Goal: Task Accomplishment & Management: Complete application form

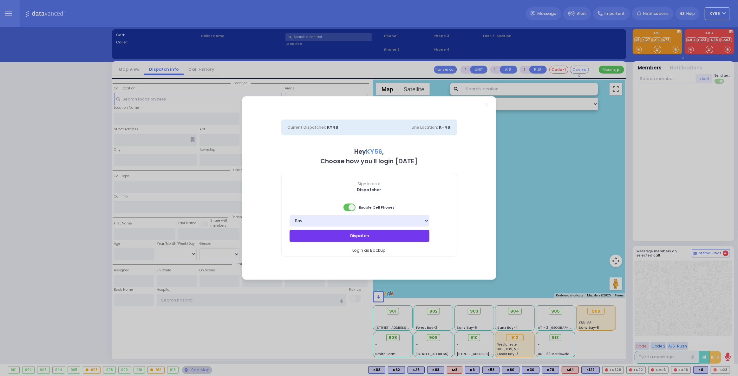
click at [366, 230] on button "Dispatch" at bounding box center [359, 236] width 140 height 12
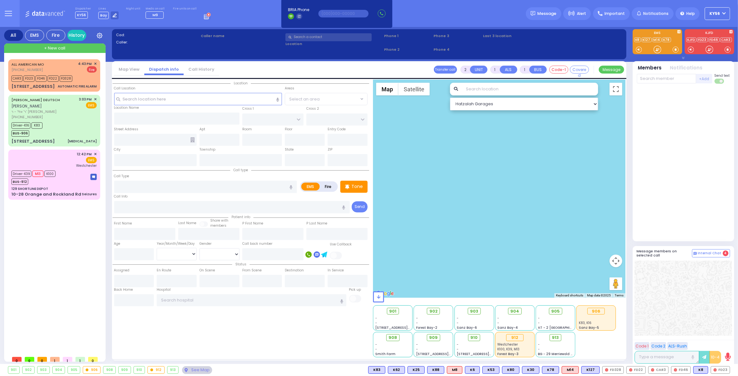
click at [395, 224] on div at bounding box center [499, 189] width 252 height 218
click at [66, 178] on div "12:42 PM ✕ EMS [GEOGRAPHIC_DATA]" at bounding box center [54, 175] width 89 height 48
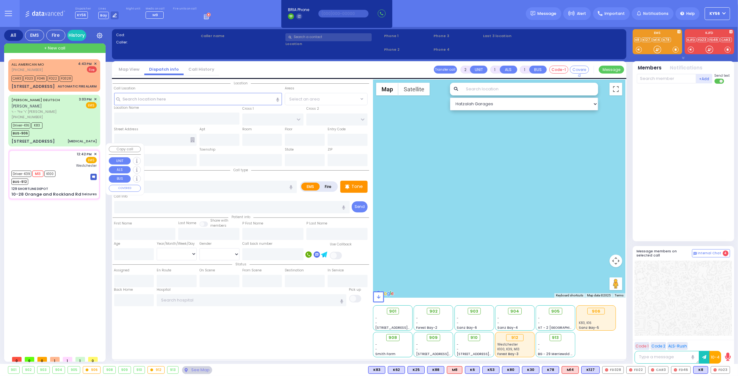
type input "6"
select select
type input "Seizures"
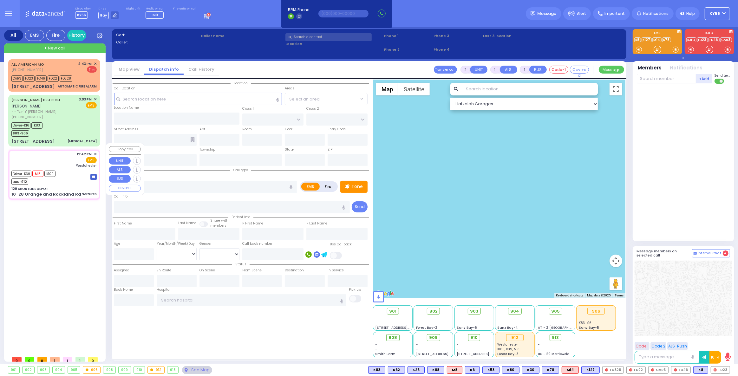
radio input "true"
type input "[PERSON_NAME]"
type input "20"
select select "Year"
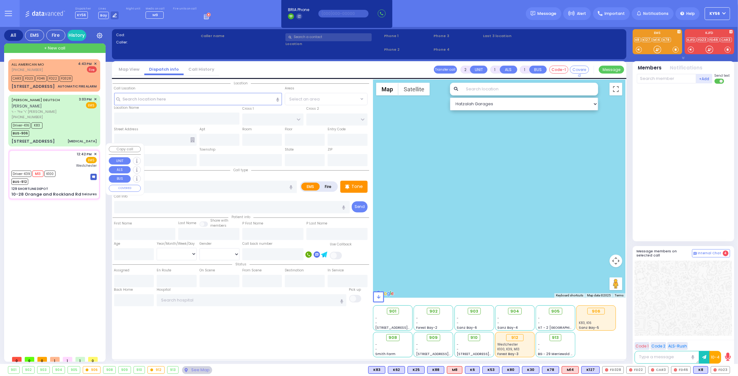
select select "[DEMOGRAPHIC_DATA]"
type input "12:42"
type input "12:43"
type input "12:53"
type input "14:01"
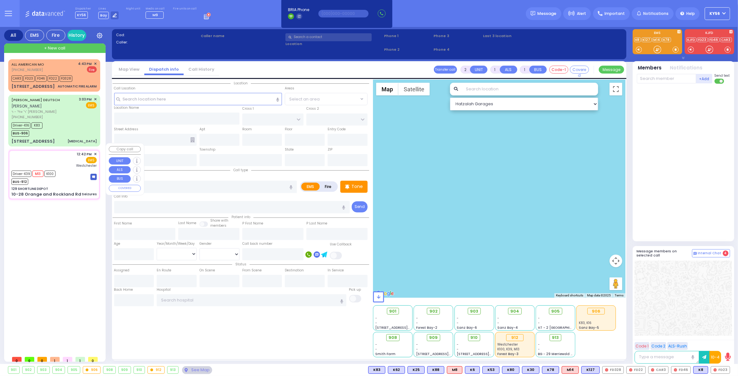
type input "14:20"
type input "[GEOGRAPHIC_DATA]-[PERSON_NAME][GEOGRAPHIC_DATA]"
select select "Hatzalah Garages"
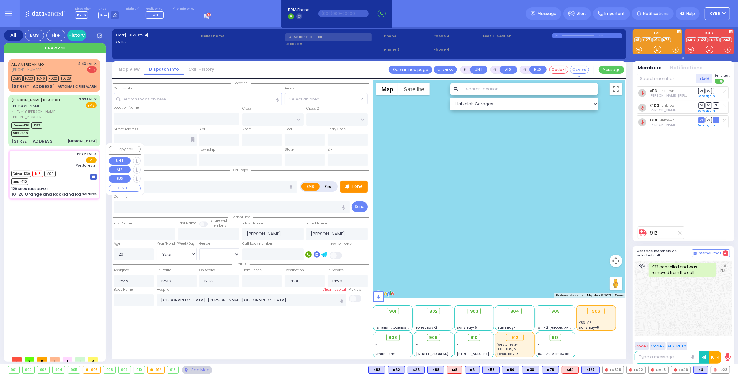
type input "129 SHORTLINE DEPOT"
type input "10-28 Orange and Rockland Rd"
type input "Monroe"
type input "[US_STATE]"
type input "10950"
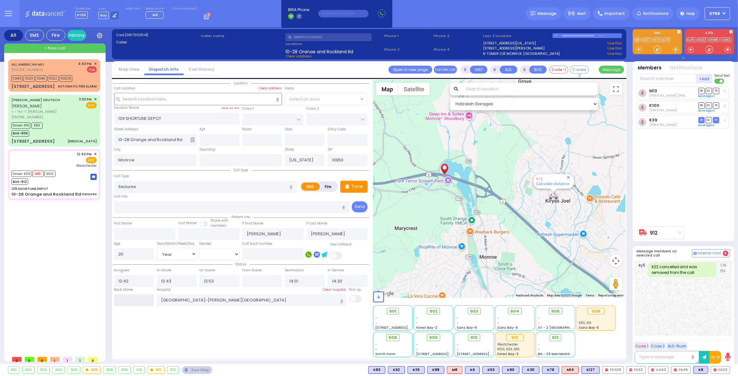
click at [138, 297] on input "text" at bounding box center [134, 300] width 40 height 12
type input "16:59"
click at [65, 126] on div "Driver-K16 K83 BUS-906" at bounding box center [53, 129] width 85 height 16
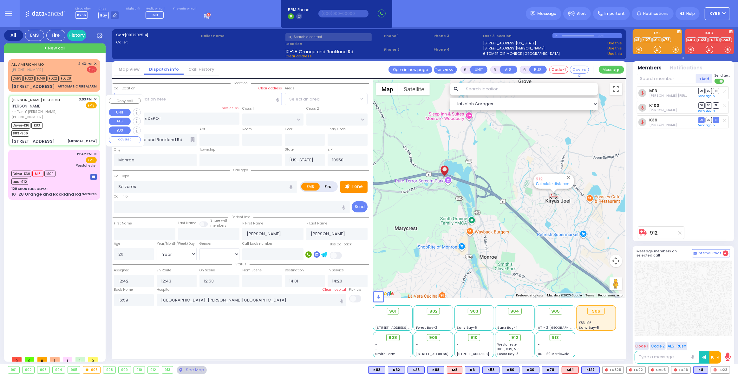
select select
type input "[MEDICAL_DATA]"
radio input "true"
type input "cardiac history"
type input "[PERSON_NAME]"
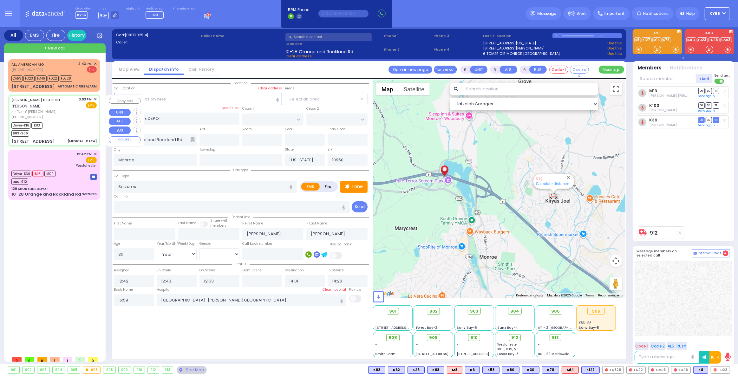
type input "DEUTSCH"
type input "Arie"
type input "Deutsch"
type input "59"
select select "Year"
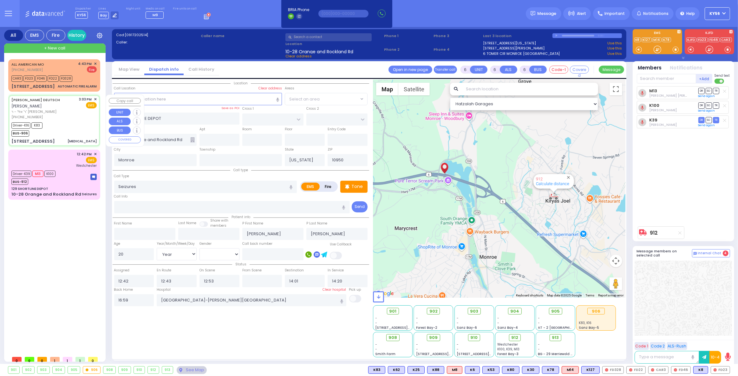
select select "[DEMOGRAPHIC_DATA]"
type input "15:03"
type input "15:11"
type input "15:15"
type input "15:40"
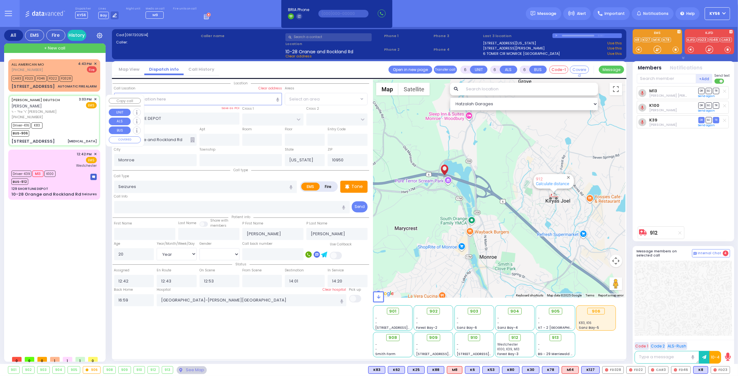
type input "[GEOGRAPHIC_DATA] ([GEOGRAPHIC_DATA]) [STREET_ADDRESS][US_STATE]"
select select "Hatzalah Garages"
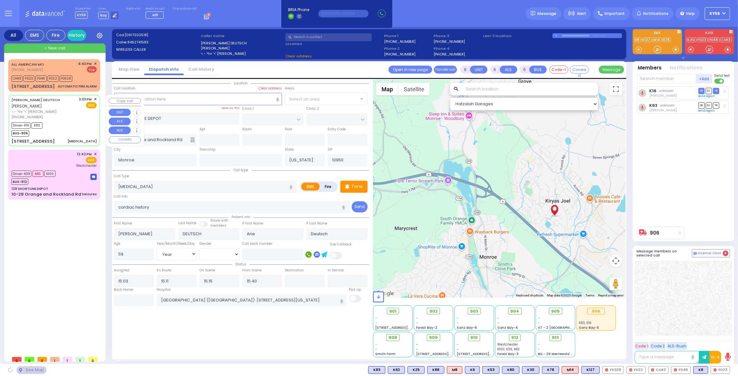
type input "QUICKWAY RD"
type input "GARFIELD RD"
type input "[STREET_ADDRESS][PERSON_NAME]"
type input "301"
type input "[PERSON_NAME]"
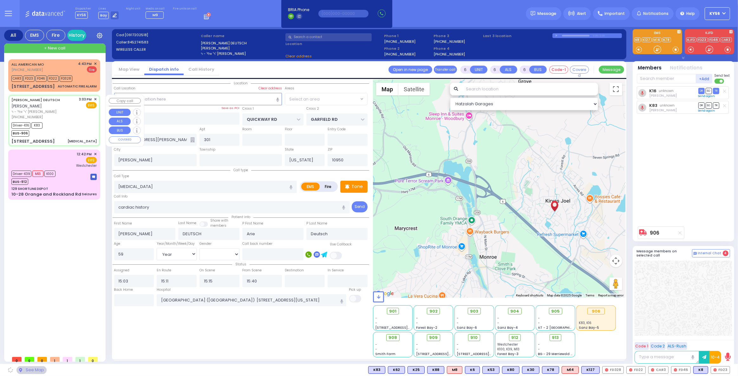
select select "SECTION 1"
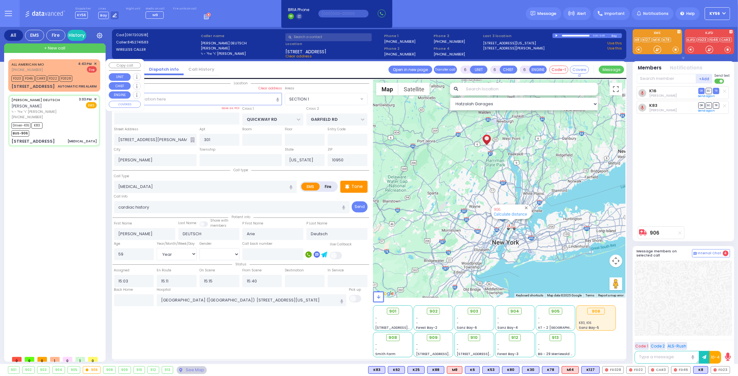
click at [86, 80] on div "FD23 FD46 CAR3 FD22 FD328" at bounding box center [53, 78] width 85 height 8
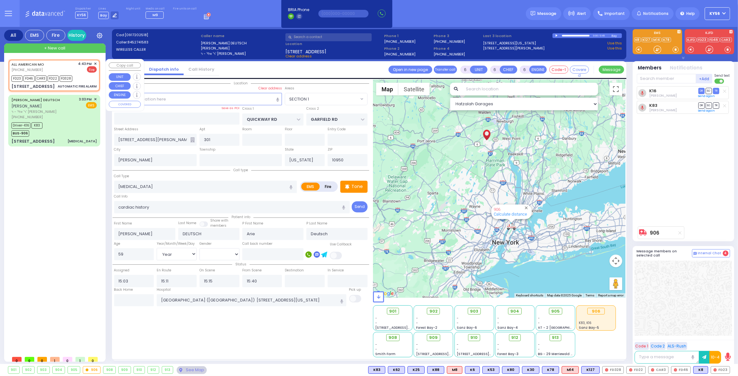
type input "3"
type input "1"
select select
type input "AUTOMATIC FIRE ALARM"
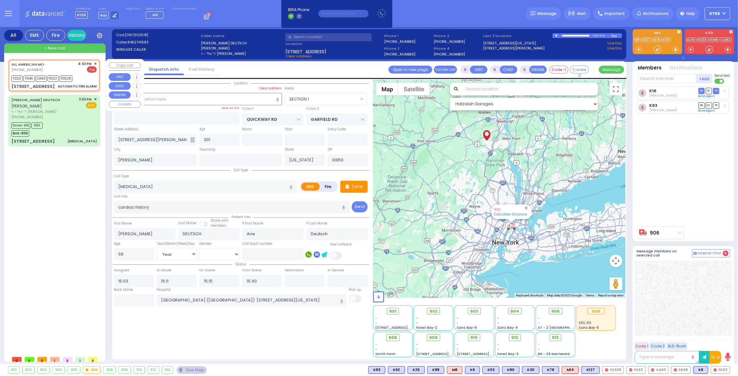
radio input "false"
radio input "true"
type input "zone 15 smoke room in front of phone"
select select
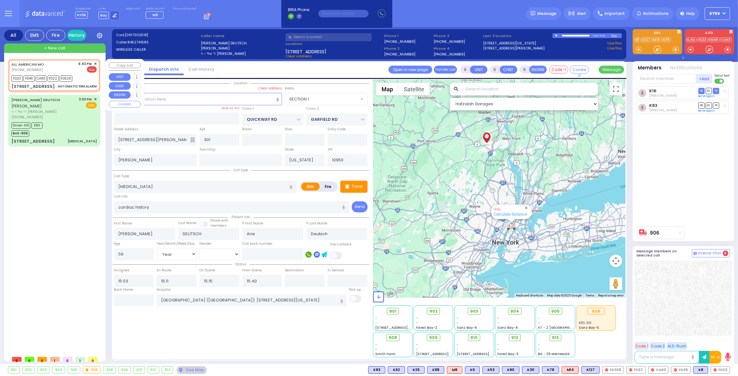
type input "16:43"
type input "16:45"
select select "Hatzalah Garages"
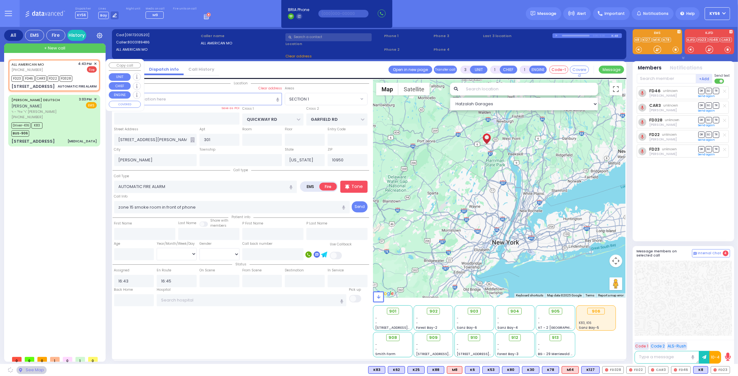
type input "SCHUNNEMUNK RD"
type input "[STREET_ADDRESS]"
select select "[GEOGRAPHIC_DATA]"
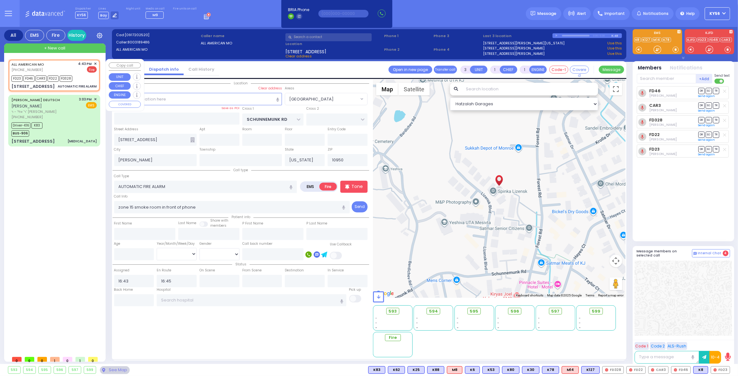
click at [95, 62] on span "✕" at bounding box center [95, 63] width 3 height 5
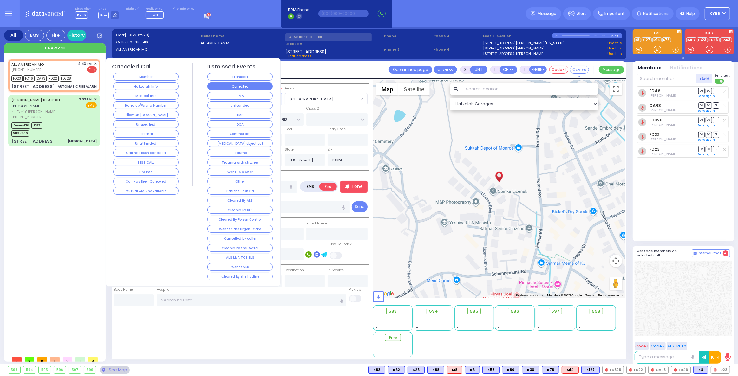
click at [231, 84] on button "Corrected" at bounding box center [239, 86] width 65 height 8
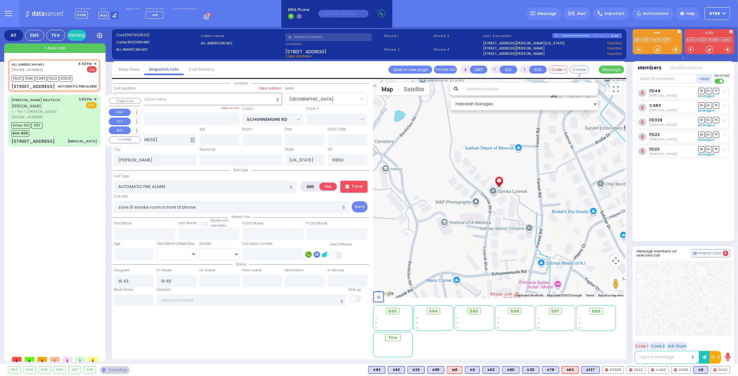
select select
radio input "true"
select select
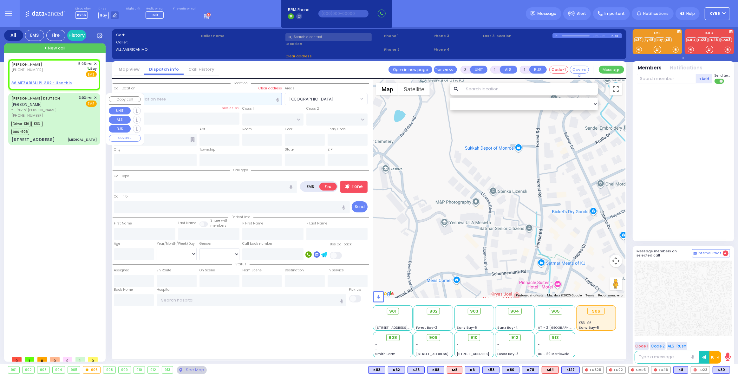
type input "2"
select select
radio input "true"
type input "[PERSON_NAME]"
type input "GROSS"
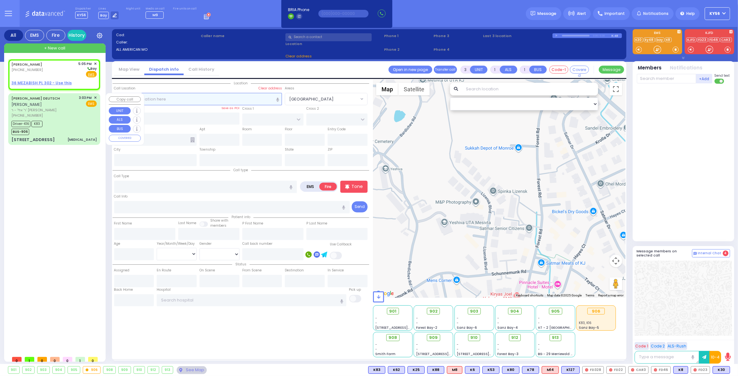
select select
type input "17:05"
select select "Hatzalah Garages"
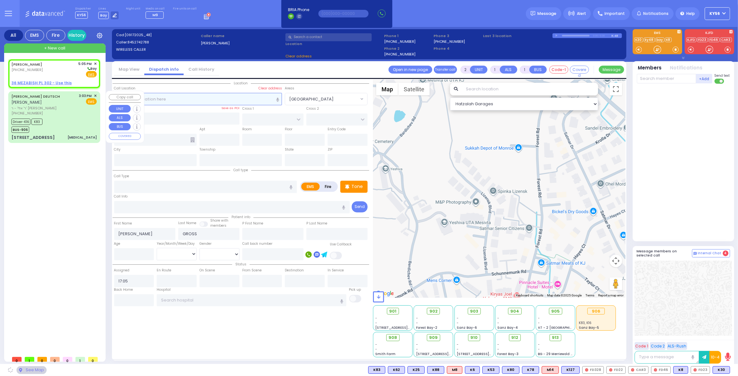
select select
radio input "true"
select select
select select "Hatzalah Garages"
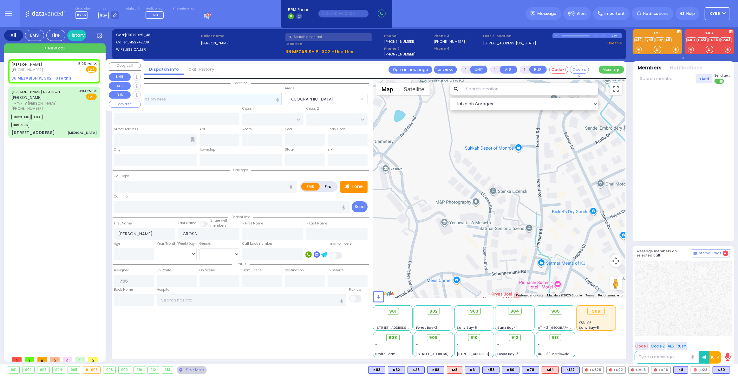
select select
radio input "true"
select select
select select "Hatzalah Garages"
click at [83, 68] on span "Fire" at bounding box center [81, 69] width 10 height 6
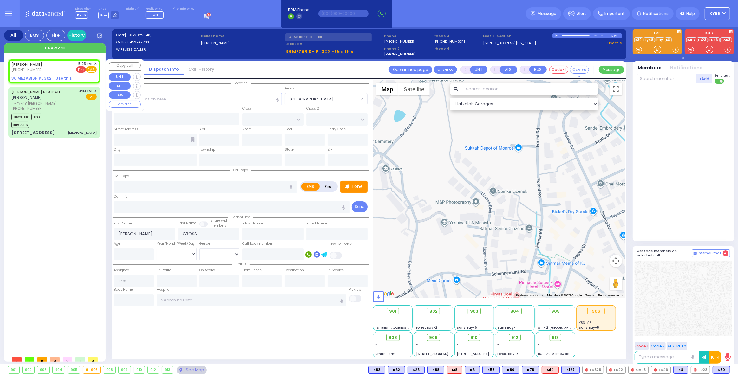
select select
radio input "false"
radio input "true"
select select
select select "Hatzalah Garages"
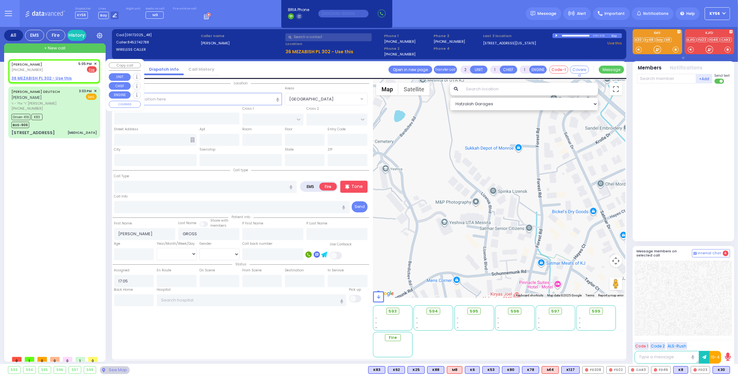
click at [48, 79] on u "36 MEZABISH PL 302 - Use this" at bounding box center [41, 77] width 60 height 5
select select
radio input "true"
select select
select select "Hatzalah Garages"
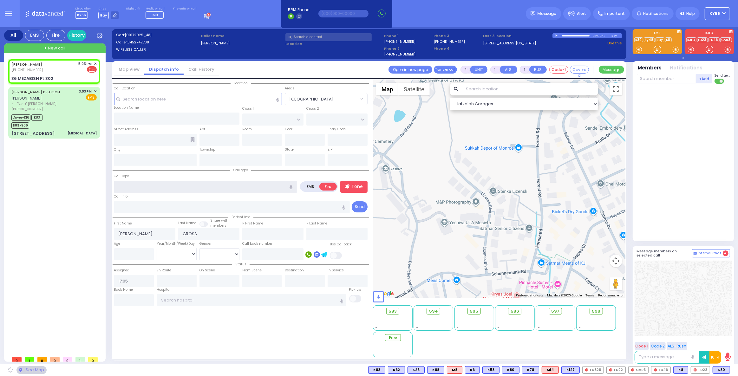
click at [144, 182] on input "text" at bounding box center [205, 187] width 183 height 12
select select
radio input "true"
select select
select select "Hatzalah Garages"
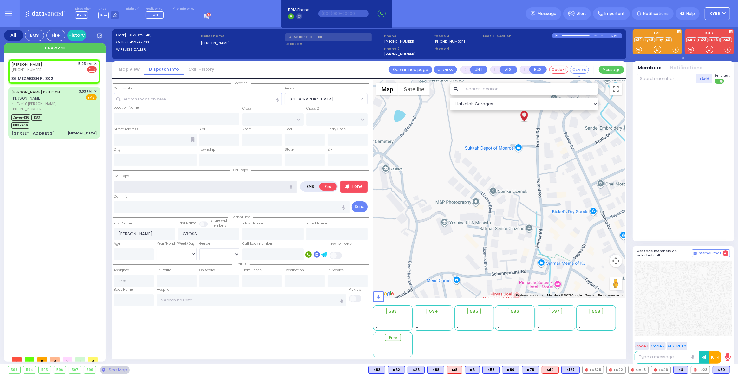
type input "FOREST RD"
type input "NICKLESBURG RD"
type input "36 MEZABISH PL"
type input "302"
type input "Monroe"
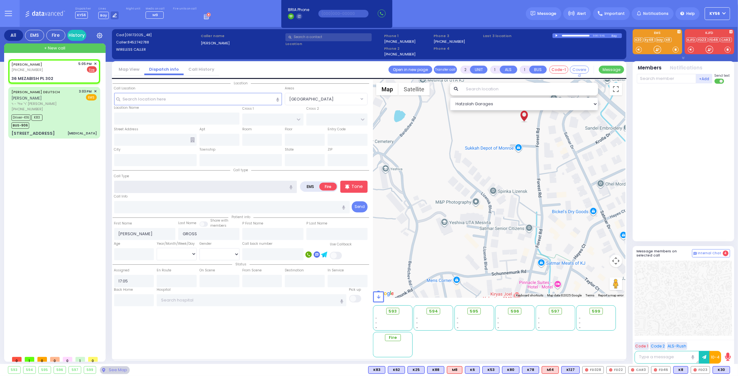
type input "[US_STATE]"
type input "10950"
select select "MONROE"
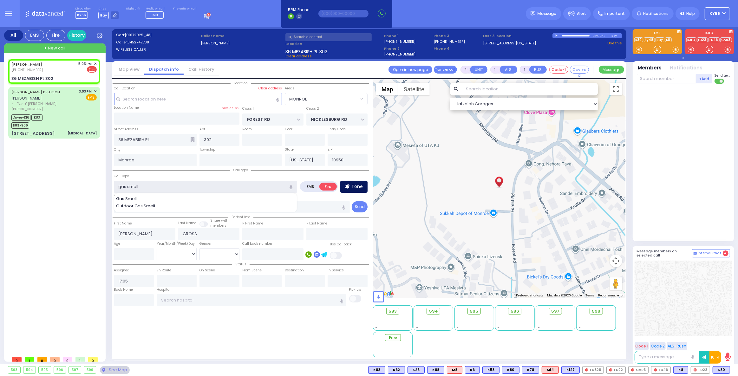
type input "gas smell"
click at [357, 187] on p "Tone" at bounding box center [356, 186] width 11 height 7
select select
radio input "true"
select select
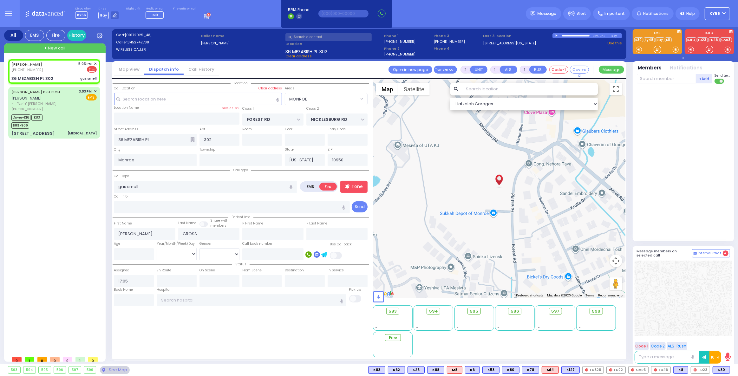
select select "Hatzalah Garages"
select select
radio input "true"
select select
select select "Hatzalah Garages"
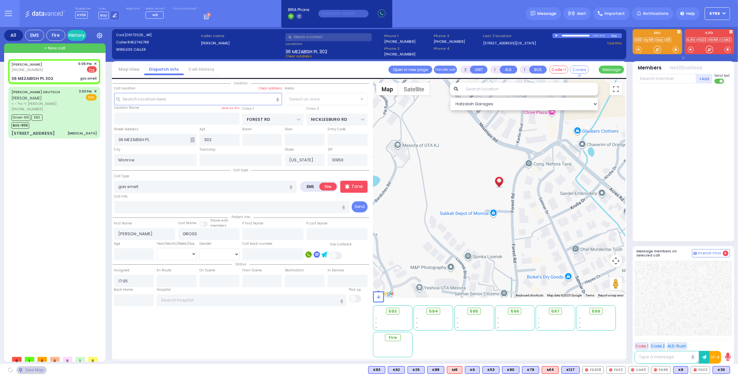
select select "MONROE"
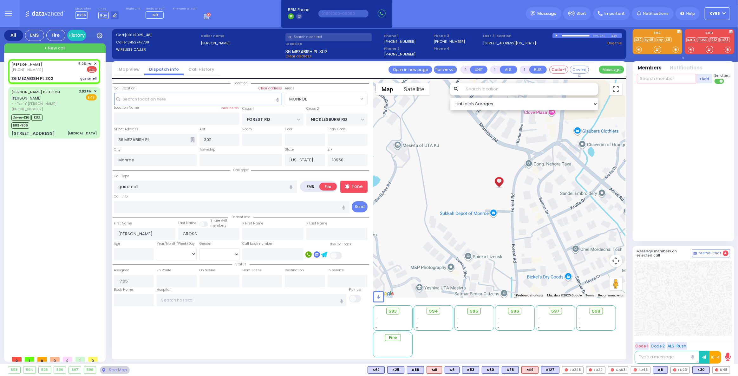
click at [652, 81] on input "text" at bounding box center [665, 79] width 59 height 10
type input "22"
click at [656, 91] on div "FD22" at bounding box center [658, 91] width 32 height 6
select select
radio input "true"
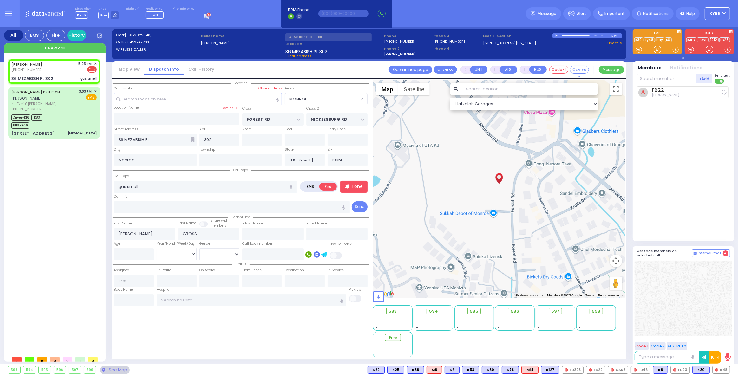
select select
type input "17:07"
select select "Hatzalah Garages"
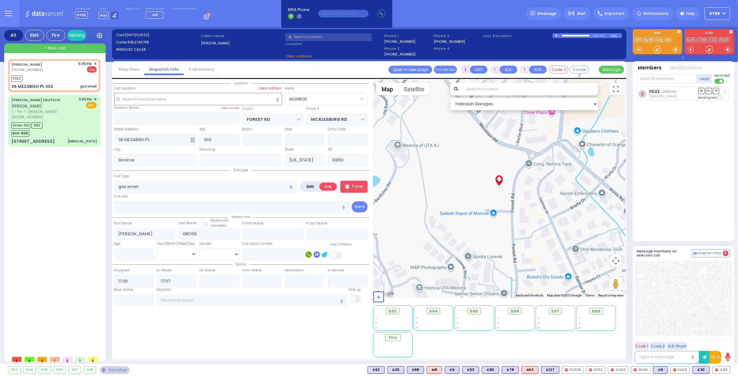
select select "MONROE"
click at [660, 79] on input "text" at bounding box center [665, 79] width 59 height 10
type input "69"
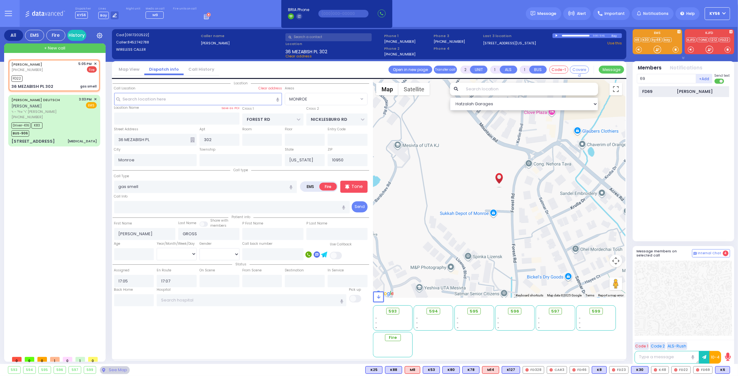
drag, startPoint x: 660, startPoint y: 91, endPoint x: 658, endPoint y: 94, distance: 3.7
click at [658, 94] on div "FD69" at bounding box center [658, 91] width 32 height 6
select select
radio input "true"
select select
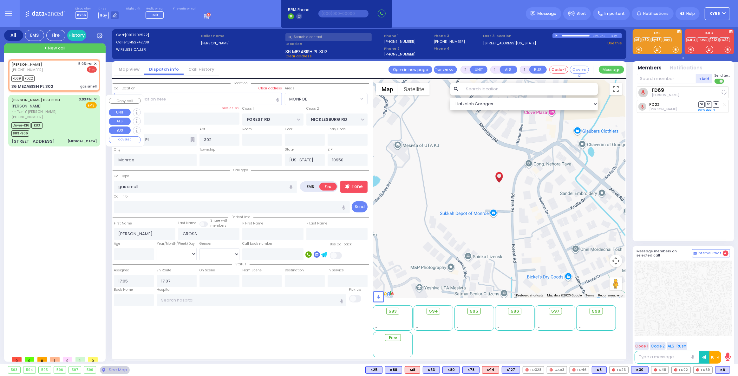
select select "MONROE"
select select "Hatzalah Garages"
click at [220, 177] on div "Call Type gas smell" at bounding box center [205, 183] width 183 height 20
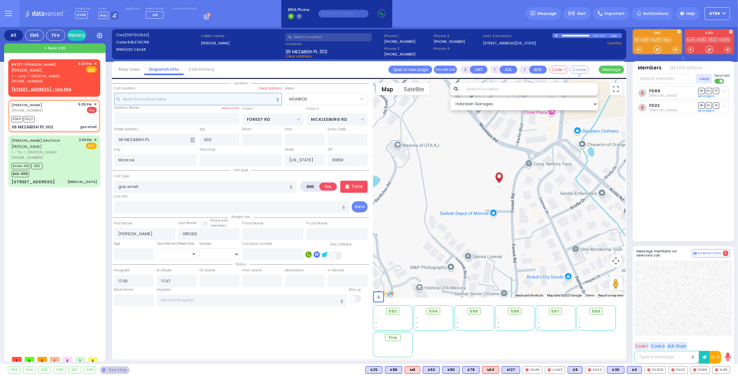
click at [171, 103] on input "text" at bounding box center [198, 99] width 168 height 12
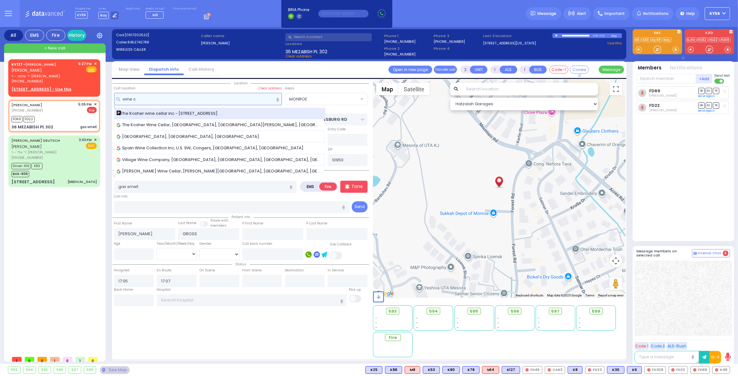
type input "wine c"
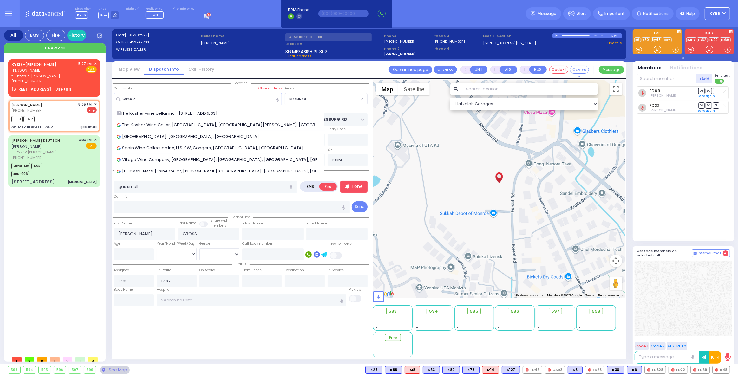
click at [173, 112] on span "The Kosher wine cellar inc - [STREET_ADDRESS]" at bounding box center [168, 113] width 103 height 6
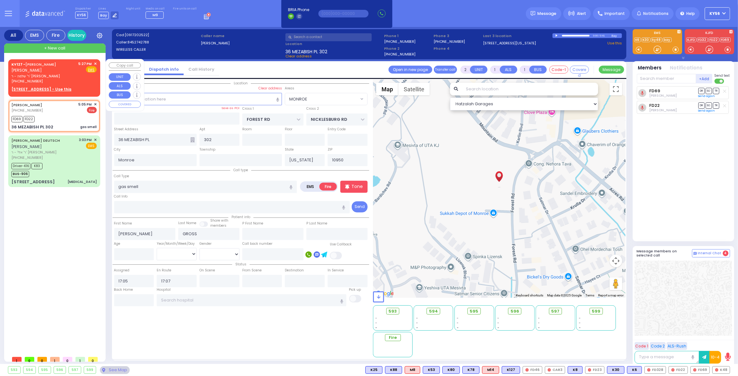
select select
radio input "true"
select select
select select "Hatzalah Garages"
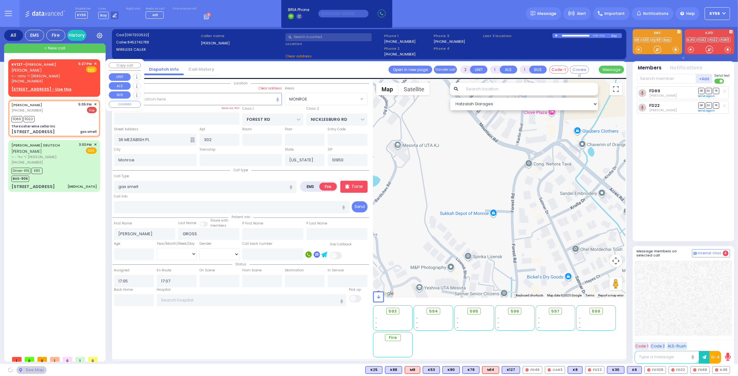
type input "The Kosher wine cellar inc"
type input "[PERSON_NAME] BLVD"
type input "[PERSON_NAME] DR"
type input "[STREET_ADDRESS]"
type input "[PERSON_NAME]"
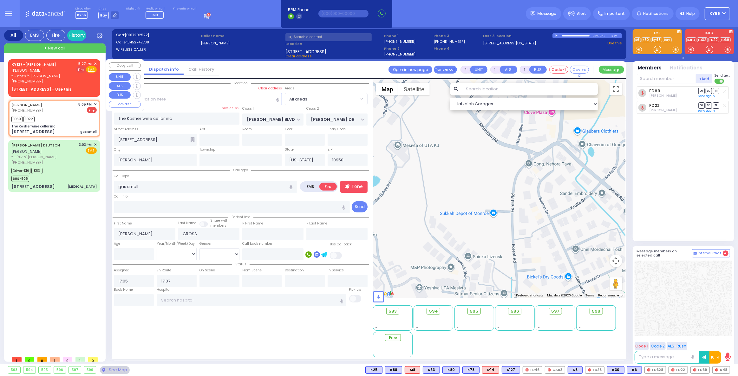
click at [83, 69] on span "Fire" at bounding box center [81, 69] width 10 height 6
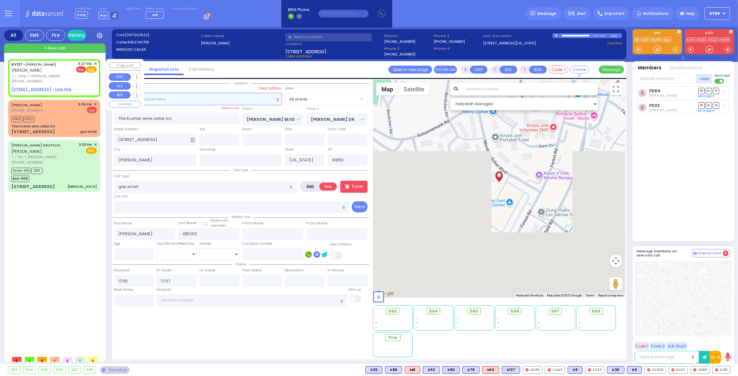
select select
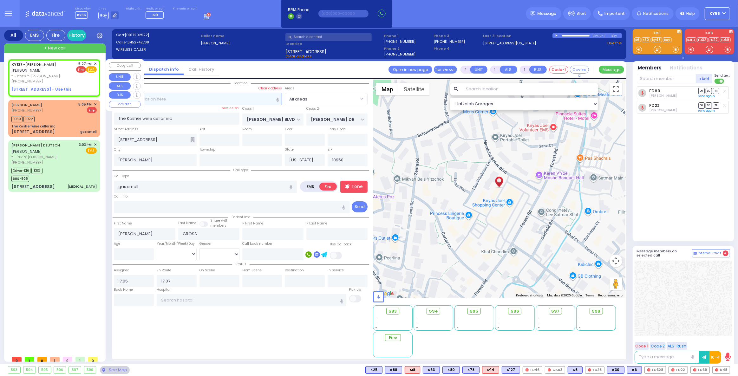
radio input "true"
type input "[PERSON_NAME]"
select select
type input "17:27"
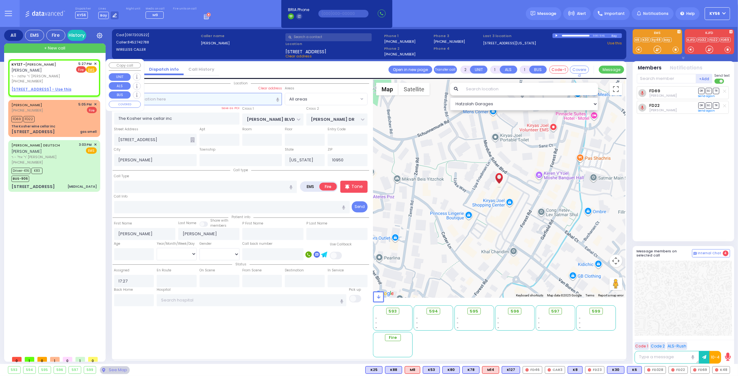
select select "Hatzalah Garages"
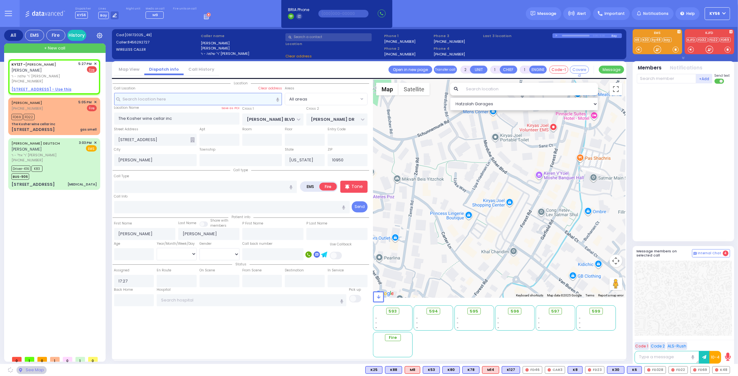
select select
radio input "true"
select select
select select "Hatzalah Garages"
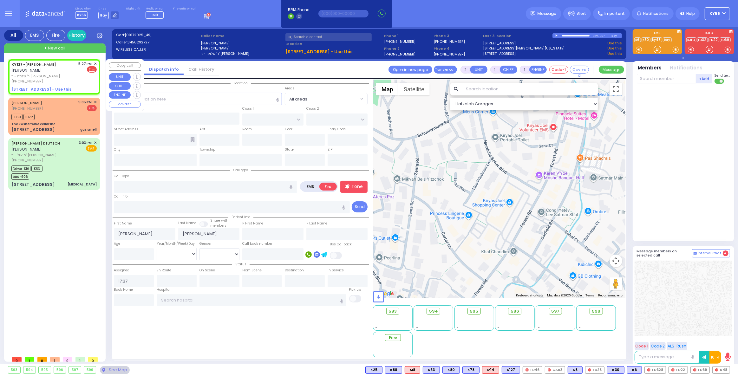
click at [50, 78] on span "ר' שלמה - ר' [PERSON_NAME]" at bounding box center [43, 76] width 65 height 5
select select
radio input "true"
select select
select select "Hatzalah Garages"
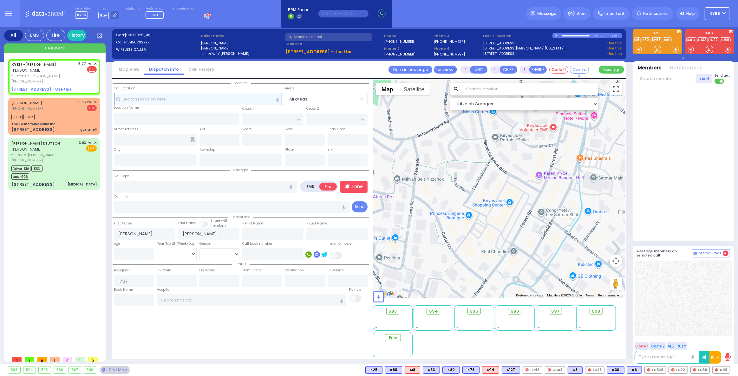
click at [172, 99] on input "text" at bounding box center [198, 99] width 168 height 12
click at [63, 122] on div "The Kosher wine cellar inc" at bounding box center [53, 124] width 85 height 5
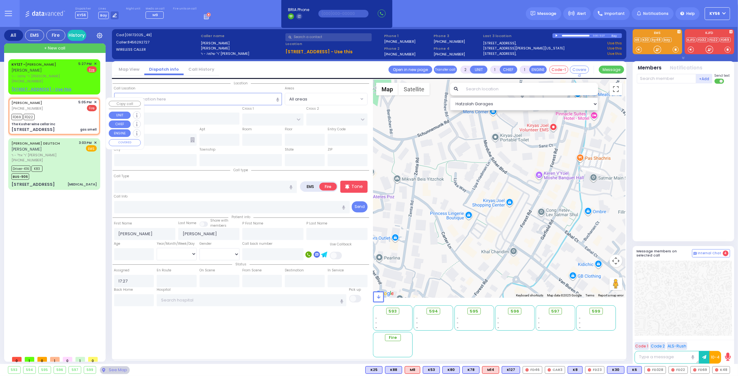
select select
type input "gas smell"
radio input "true"
type input "[PERSON_NAME]"
type input "GROSS"
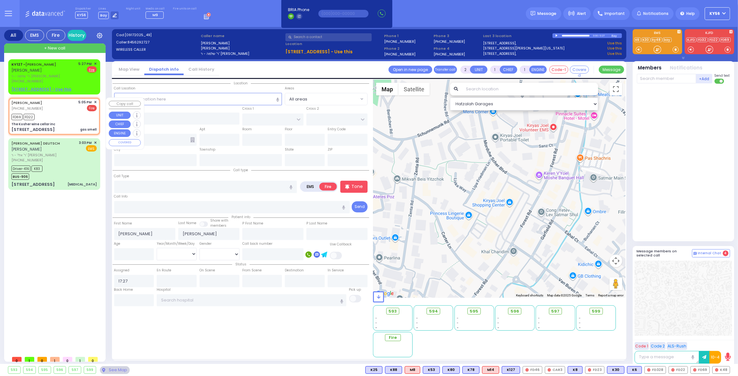
select select
type input "17:05"
type input "17:07"
type input "The Kosher wine cellar inc"
type input "[PERSON_NAME] BLVD"
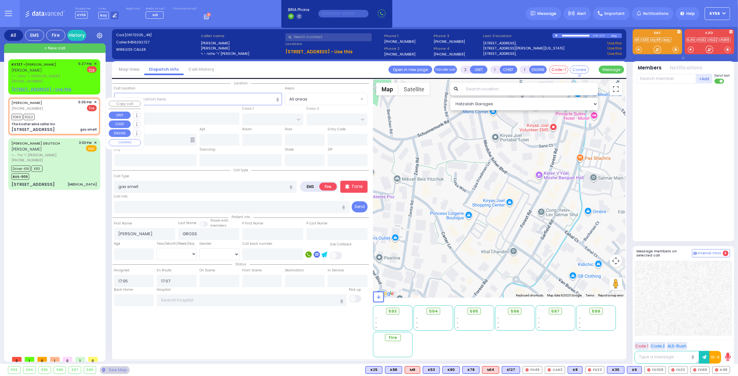
type input "[PERSON_NAME] DR"
type input "[STREET_ADDRESS]"
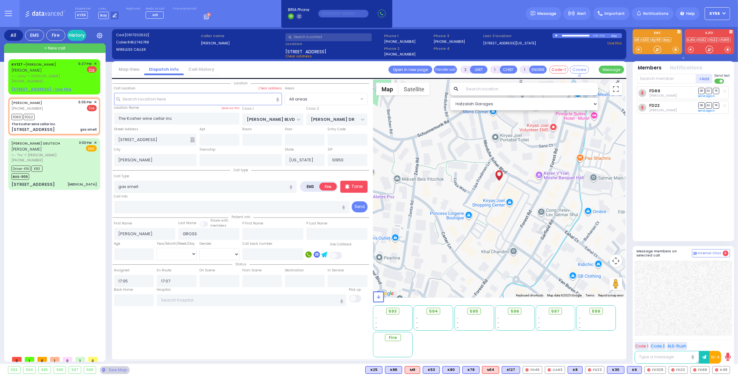
click at [308, 55] on span "Clear address" at bounding box center [298, 56] width 26 height 5
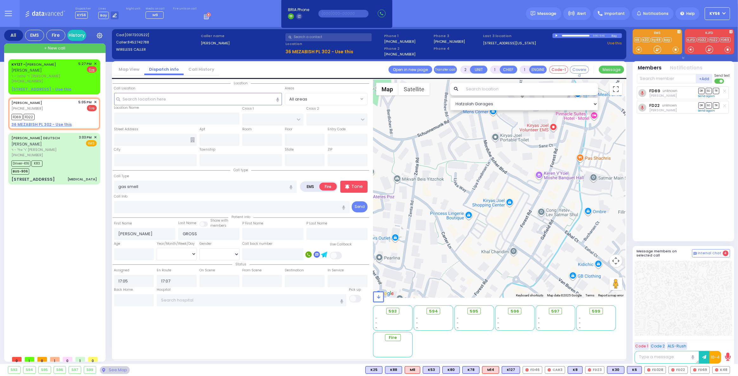
click at [325, 50] on u "36 MEZABISH PL 302 - Use this" at bounding box center [319, 51] width 68 height 6
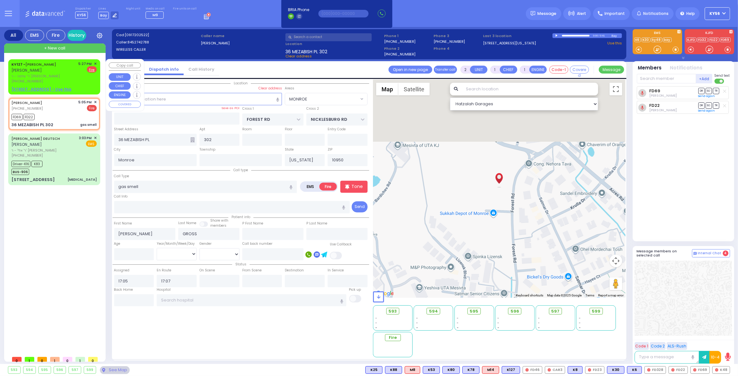
click at [70, 74] on span "ר' שלמה - ר' [PERSON_NAME]" at bounding box center [43, 76] width 65 height 5
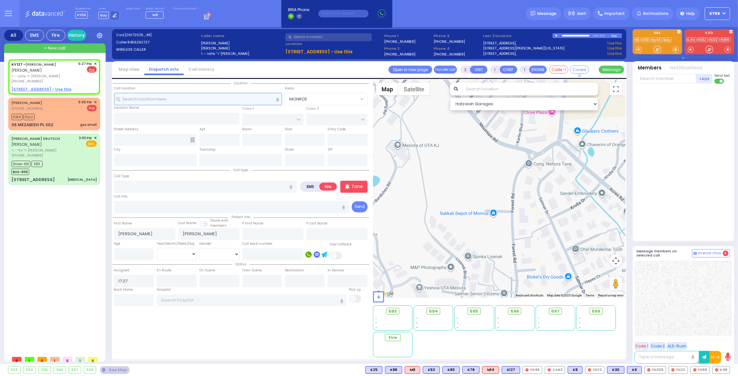
click at [194, 102] on input "text" at bounding box center [198, 99] width 168 height 12
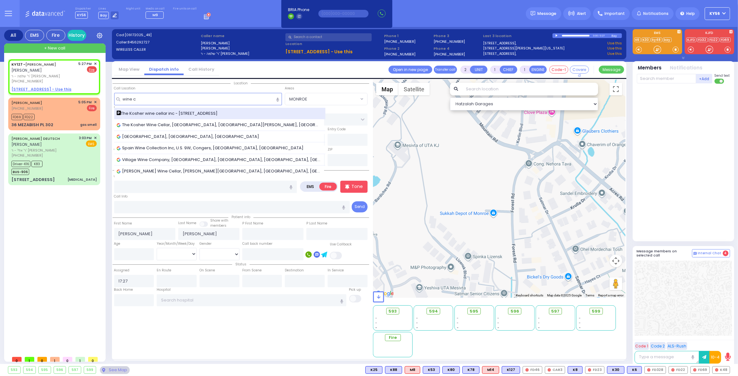
click at [187, 112] on span "The Kosher wine cellar inc - [STREET_ADDRESS]" at bounding box center [168, 113] width 103 height 6
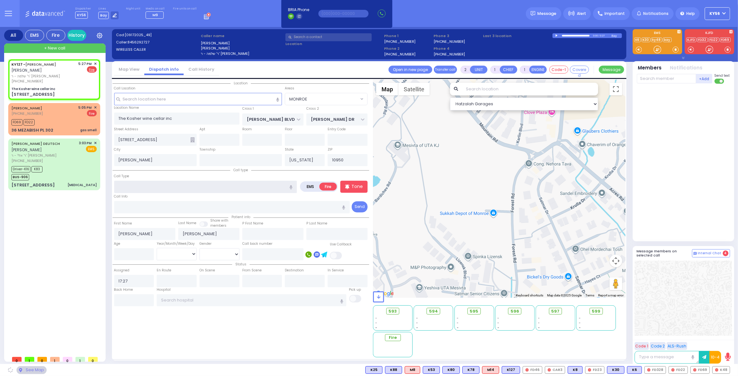
click at [159, 187] on input "text" at bounding box center [205, 187] width 183 height 12
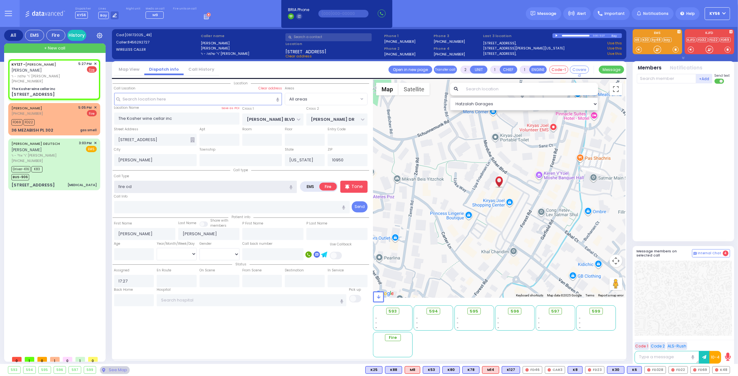
click at [145, 185] on input "fire od" at bounding box center [205, 187] width 183 height 12
click at [147, 197] on div "Fire Smell" at bounding box center [205, 199] width 179 height 6
click at [356, 189] on p "Tone" at bounding box center [356, 186] width 11 height 7
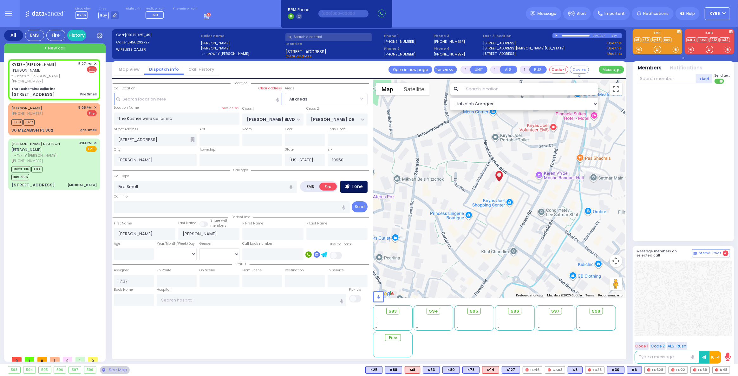
click at [358, 186] on p "Tone" at bounding box center [356, 186] width 11 height 7
click at [659, 78] on input "text" at bounding box center [665, 79] width 59 height 10
click at [661, 90] on div "FD29" at bounding box center [658, 91] width 32 height 6
click at [662, 77] on input "text" at bounding box center [665, 79] width 59 height 10
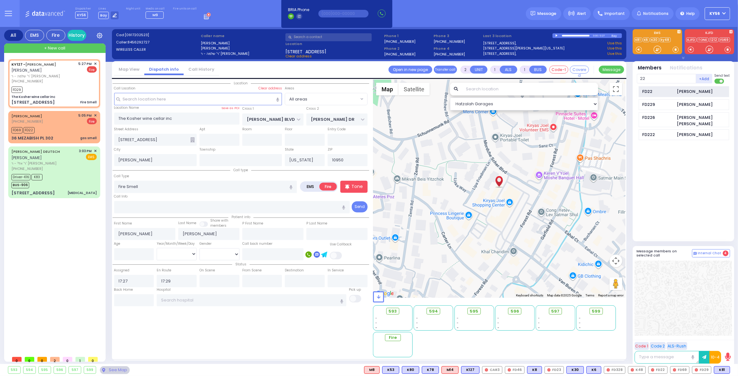
click at [661, 87] on div "FD22 [PERSON_NAME]" at bounding box center [683, 91] width 90 height 11
click at [96, 114] on span "✕" at bounding box center [95, 115] width 3 height 5
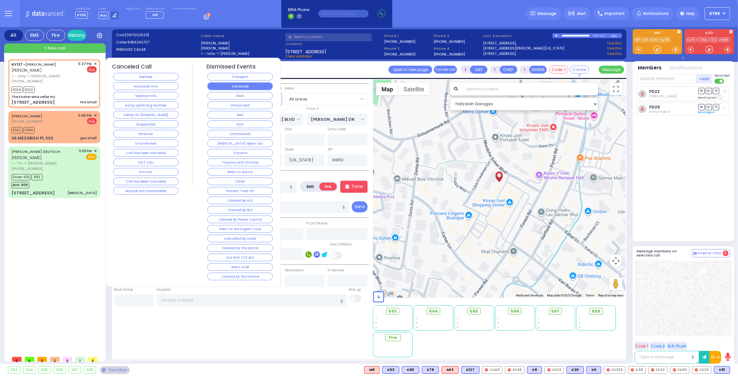
click at [250, 83] on button "Corrected" at bounding box center [239, 86] width 65 height 8
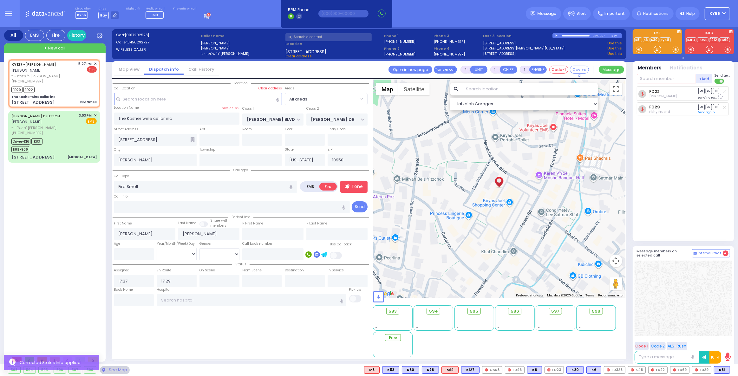
click at [665, 81] on input "text" at bounding box center [665, 79] width 59 height 10
click at [660, 91] on div "FD330" at bounding box center [658, 91] width 32 height 6
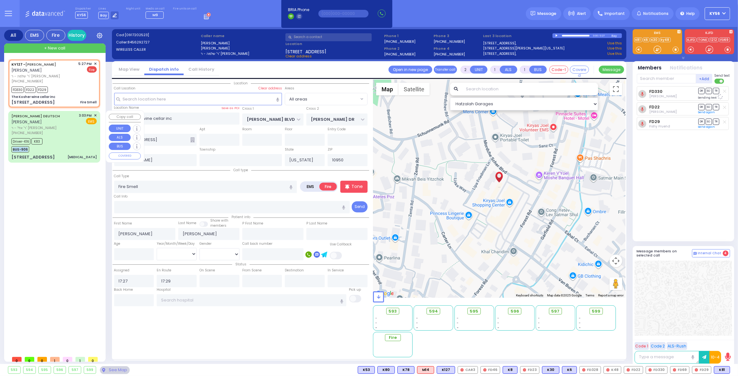
click at [59, 138] on div "Driver-K16 K83 BUS-906" at bounding box center [53, 145] width 85 height 16
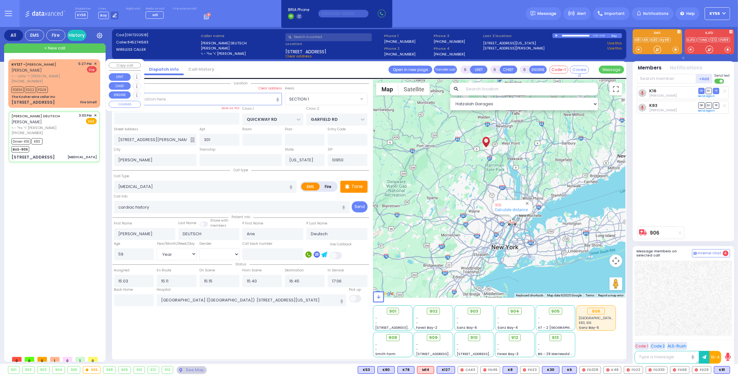
click at [65, 85] on div "FD330 FD22 FD29" at bounding box center [53, 89] width 85 height 8
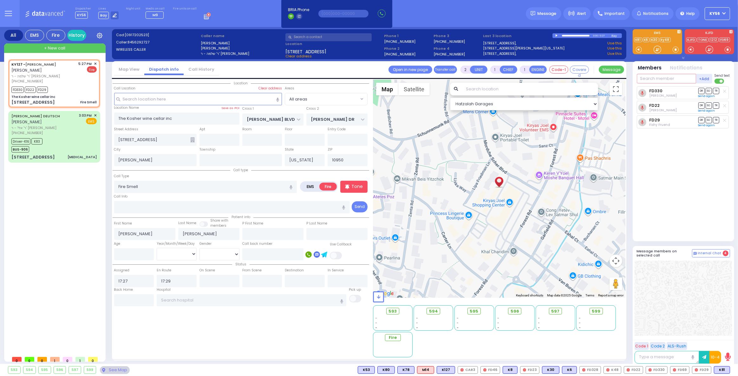
click at [670, 78] on input "text" at bounding box center [665, 79] width 59 height 10
select select
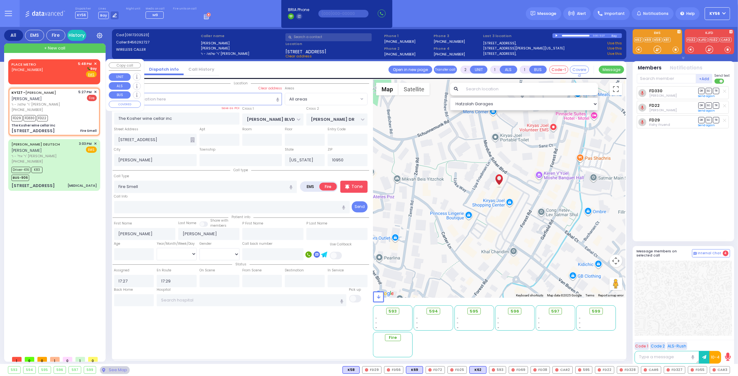
click at [40, 74] on div "PLACE METRO (646) 973-6138 5:48 PM ✕ Bay EMS" at bounding box center [53, 69] width 85 height 16
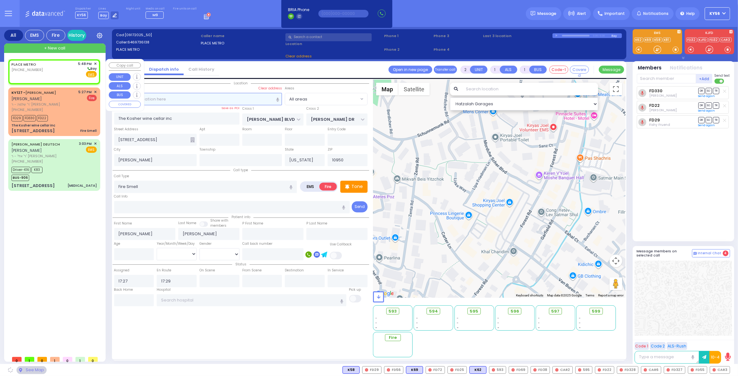
select select
radio input "true"
select select
type input "17:48"
select select "Hatzalah Garages"
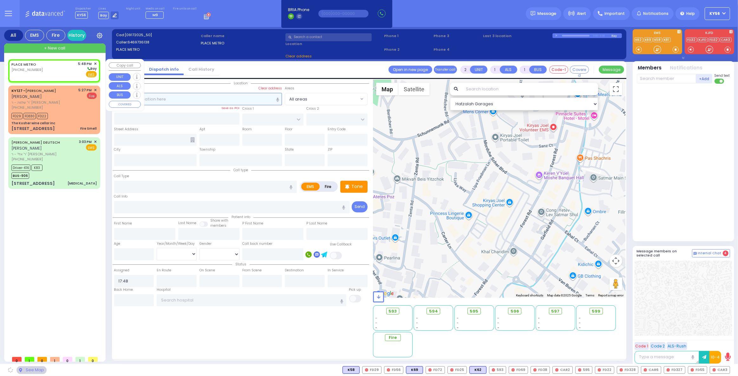
select select
radio input "true"
select select
select select "Hatzalah Garages"
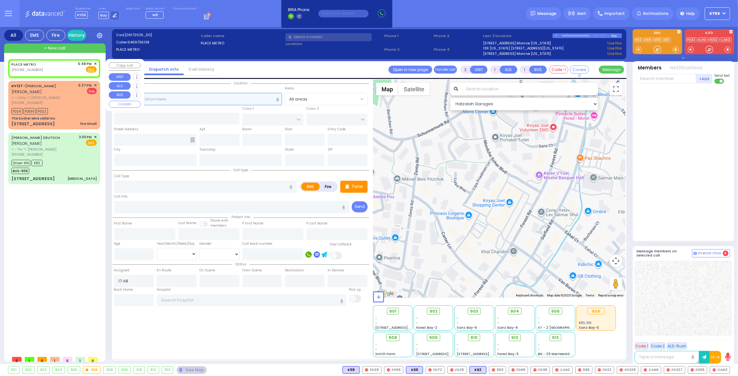
select select
radio input "true"
select select
select select "Hatzalah Garages"
click at [94, 63] on span "✕" at bounding box center [95, 63] width 3 height 5
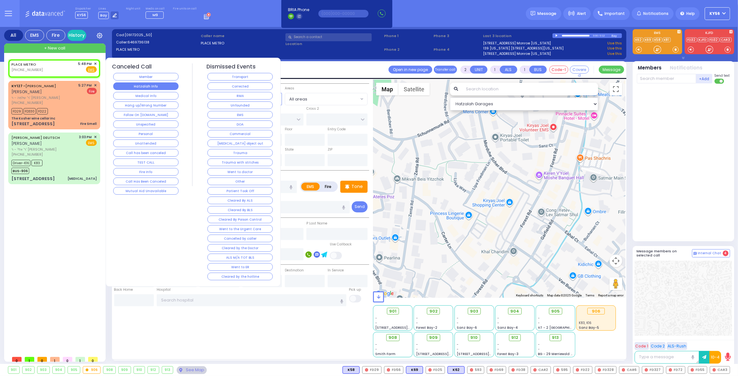
click at [161, 84] on button "Hatzalah Info" at bounding box center [145, 86] width 65 height 8
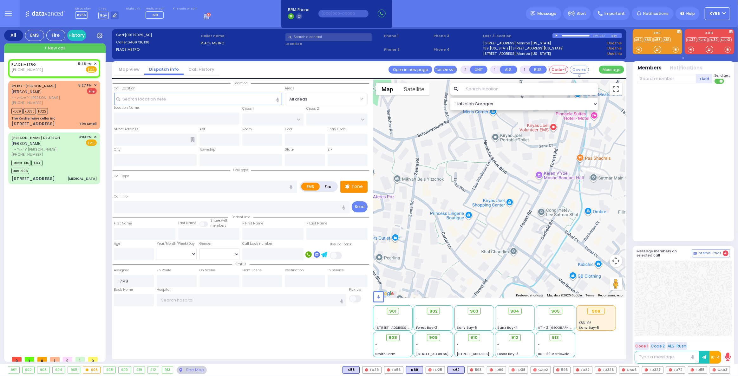
select select
radio input "true"
select select
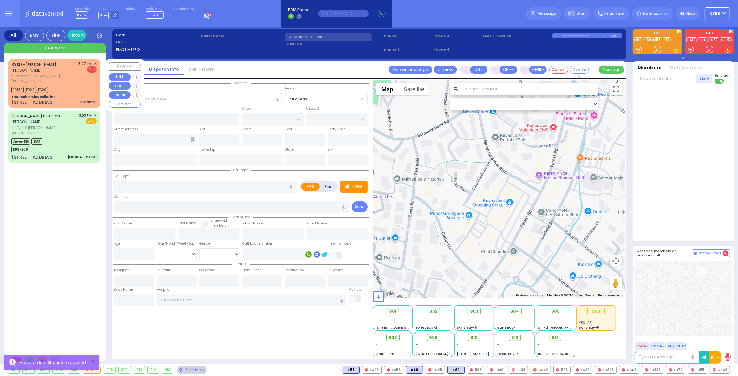
click at [55, 74] on span "ר' שלמה - ר' [PERSON_NAME]" at bounding box center [43, 76] width 65 height 5
select select
type input "Fire Smell"
radio input "false"
radio input "true"
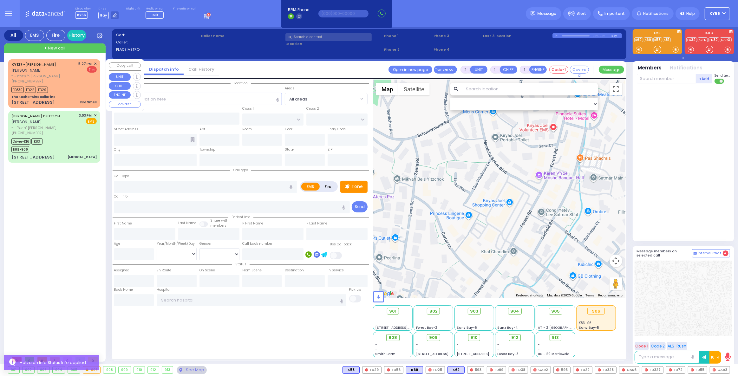
type input "[PERSON_NAME]"
select select
type input "17:27"
type input "17:29"
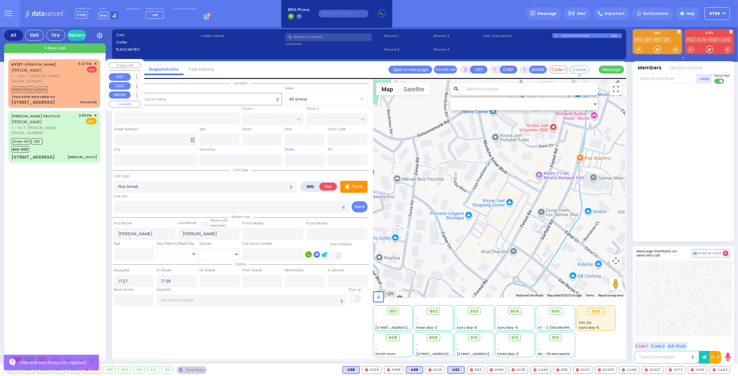
select select "Hatzalah Garages"
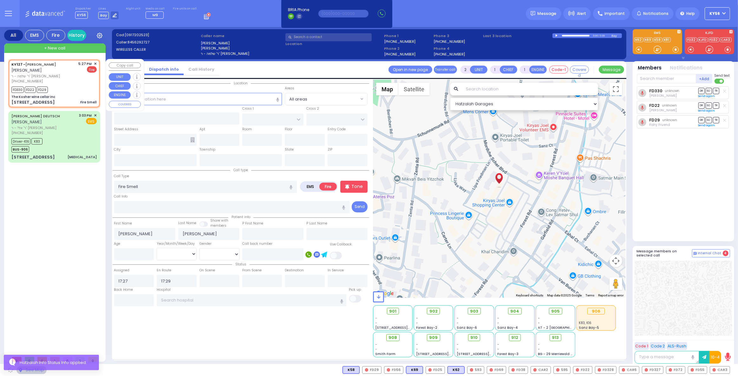
type input "The Kosher wine cellar inc"
type input "[PERSON_NAME] BLVD"
type input "[PERSON_NAME] DR"
type input "[STREET_ADDRESS]"
type input "[PERSON_NAME]"
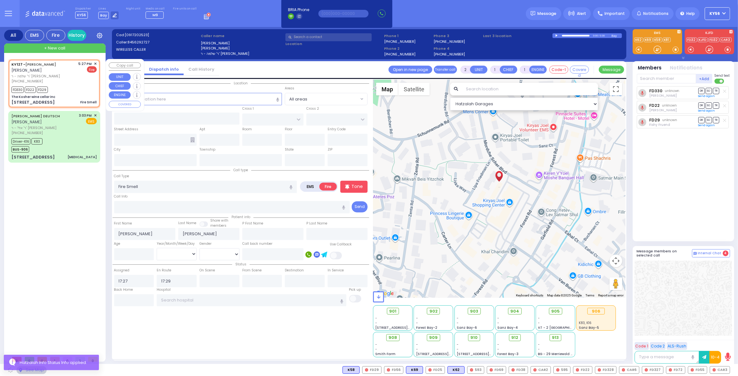
type input "[US_STATE]"
type input "10950"
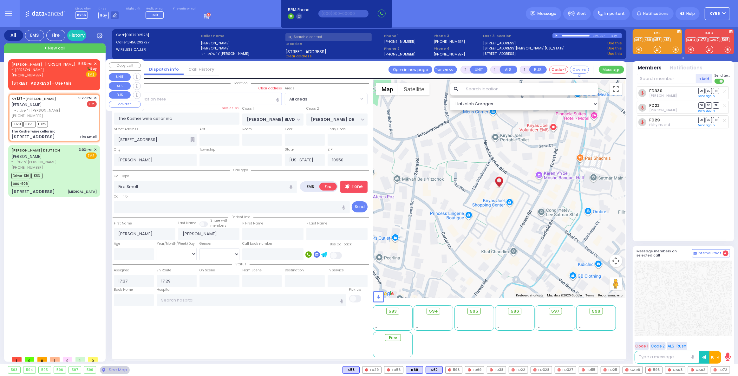
click at [52, 73] on div "(845) 783-7371" at bounding box center [43, 75] width 64 height 5
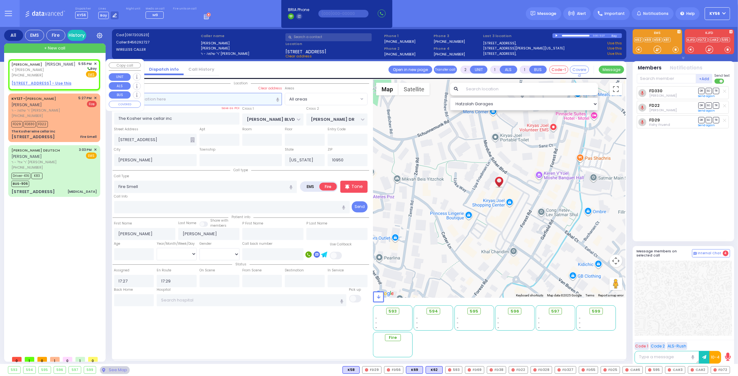
select select
radio input "true"
type input "FISHEL"
type input "SOFER"
select select
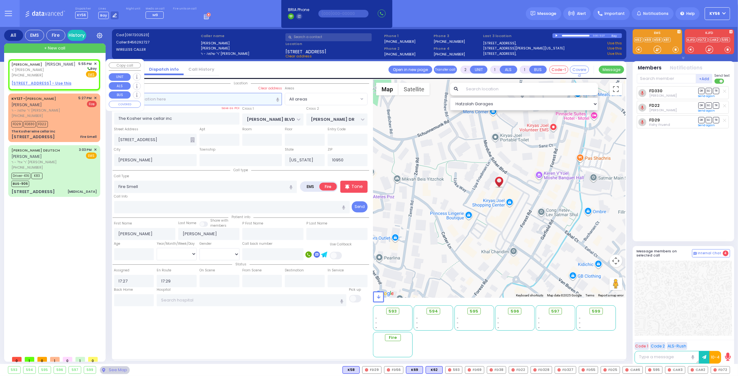
type input "17:55"
select select "Hatzalah Garages"
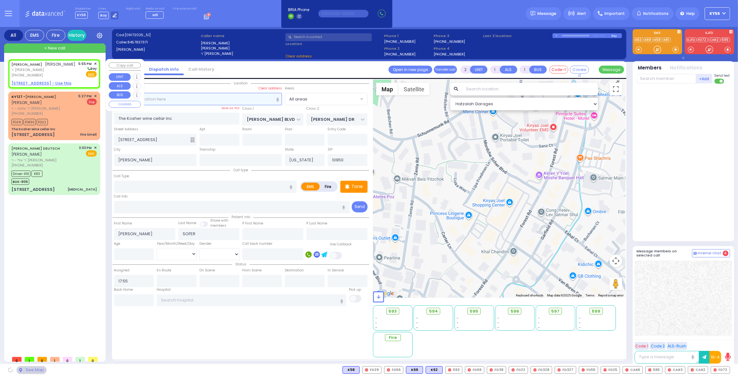
select select
radio input "true"
select select
select select "Hatzalah Garages"
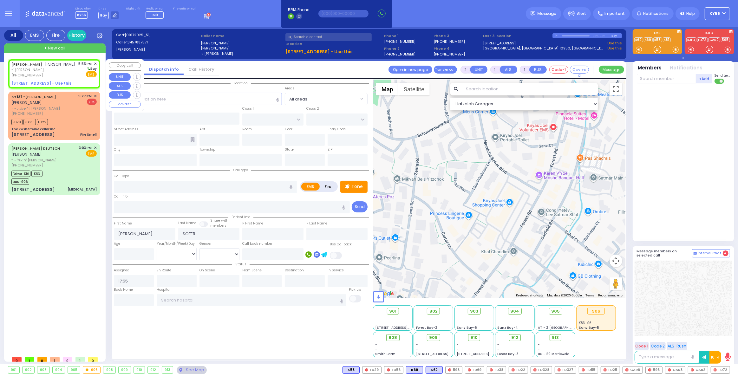
click at [56, 82] on u "11 KARLSBURG RD 201 - Use this" at bounding box center [41, 83] width 60 height 5
select select
radio input "true"
select select
select select "Hatzalah Garages"
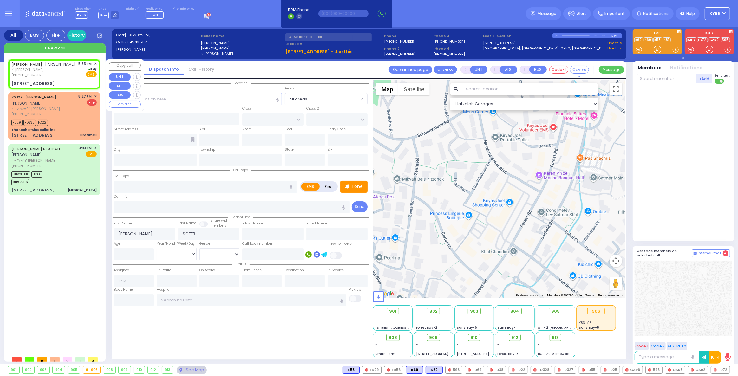
select select
radio input "true"
select select
select select "Hatzalah Garages"
type input "SEVEN SPRINGS MOUNTAIN RD"
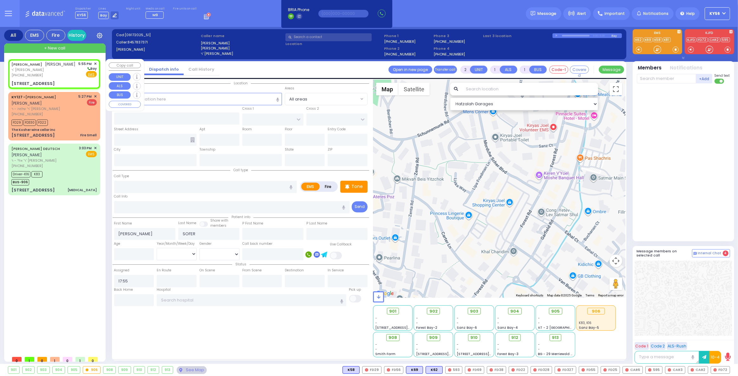
type input "11 KARLSBURG RD"
type input "201"
type input "[PERSON_NAME]"
type input "[US_STATE]"
type input "10950"
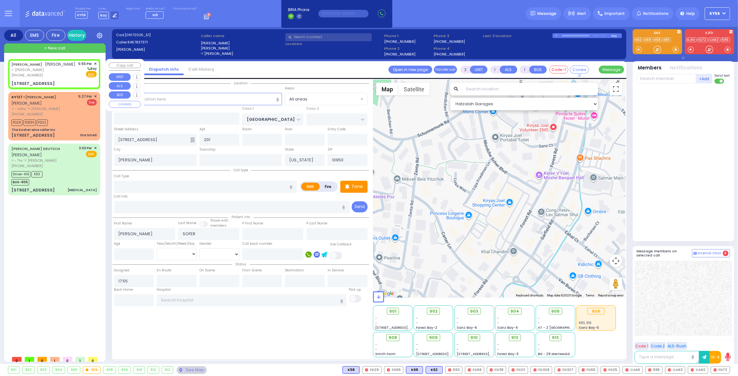
select select "SECTION 5"
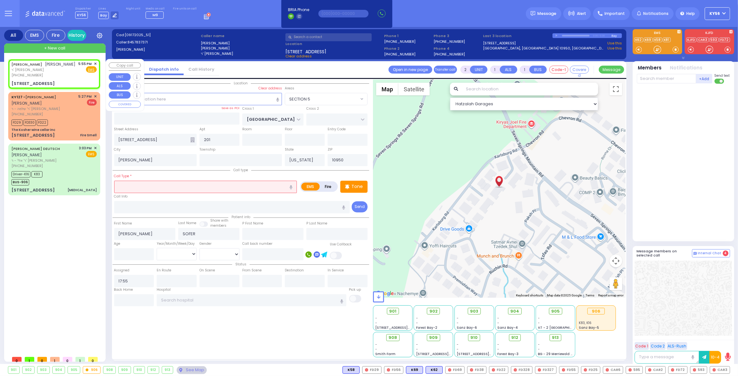
select select
radio input "true"
select select
select select "Hatzalah Garages"
select select "SECTION 5"
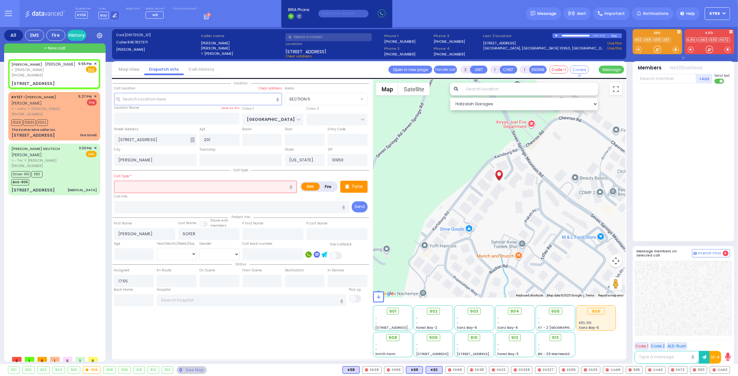
click at [139, 191] on input "text" at bounding box center [205, 187] width 183 height 12
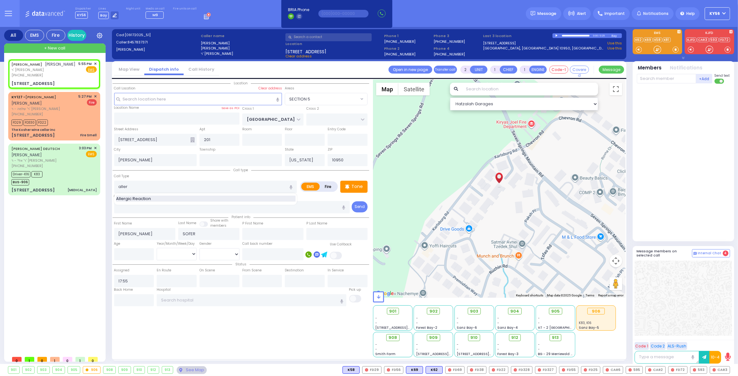
click at [131, 198] on span "Allergic Reaction" at bounding box center [134, 199] width 37 height 6
type input "Allergic Reaction"
select select
radio input "true"
select select
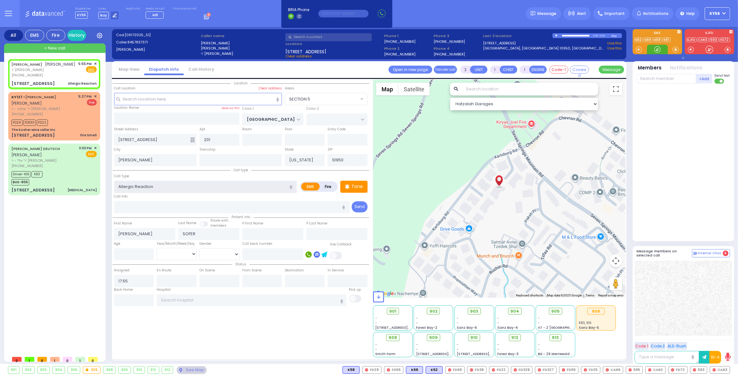
select select "Hatzalah Garages"
select select "SECTION 5"
click at [720, 369] on span "K85" at bounding box center [721, 369] width 16 height 7
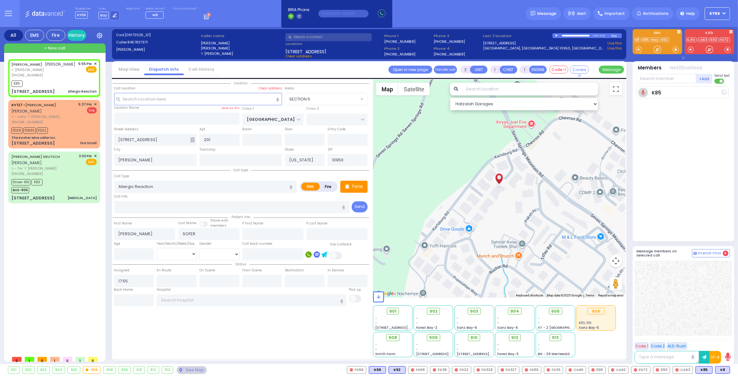
select select
radio input "true"
select select
type input "17:56"
select select "Hatzalah Garages"
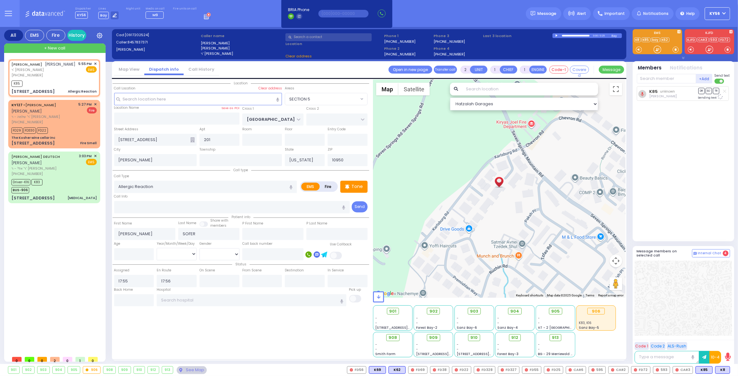
select select
radio input "true"
select select
select select "SECTION 5"
select select "Hatzalah Garages"
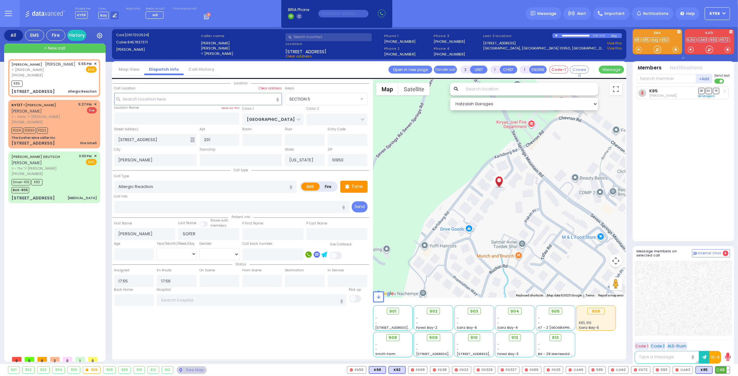
click at [724, 372] on span "K8" at bounding box center [722, 369] width 14 height 7
select select
radio input "true"
select select
select select "Hatzalah Garages"
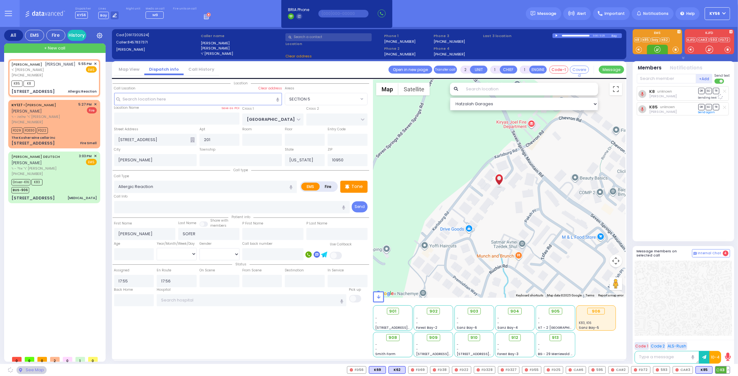
select select "SECTION 5"
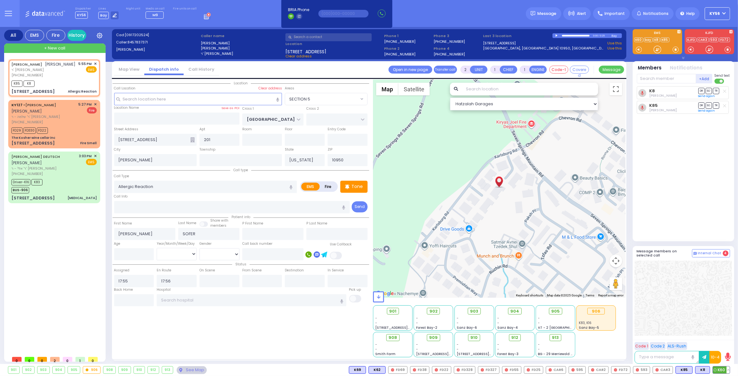
click at [720, 369] on span "K60" at bounding box center [721, 369] width 17 height 7
select select
radio input "true"
select select
select select "SECTION 5"
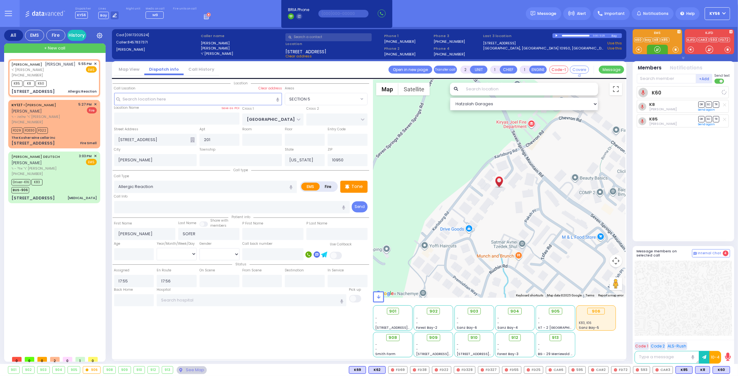
select select "Hatzalah Garages"
click at [719, 368] on span "K82" at bounding box center [721, 369] width 16 height 7
select select
radio input "true"
select select
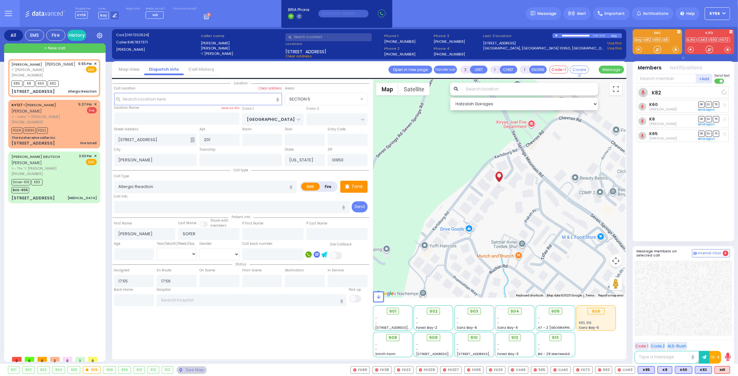
select select "Hatzalah Garages"
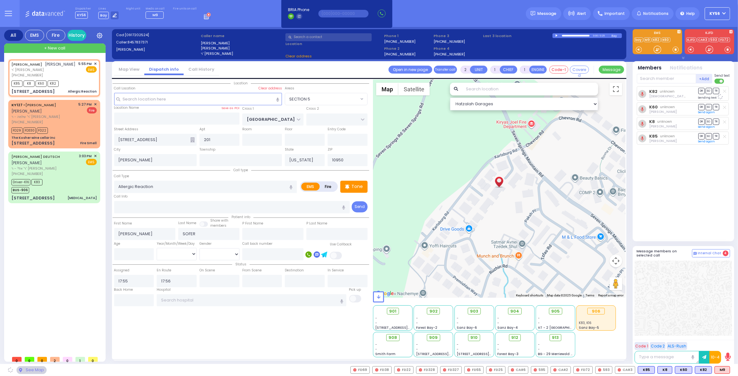
select select "SECTION 5"
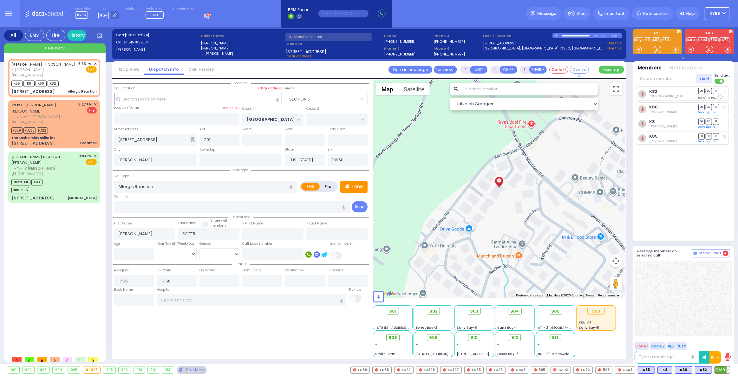
click at [719, 367] on span "M9" at bounding box center [721, 369] width 15 height 7
select select
radio input "true"
select select
select select "Hatzalah Garages"
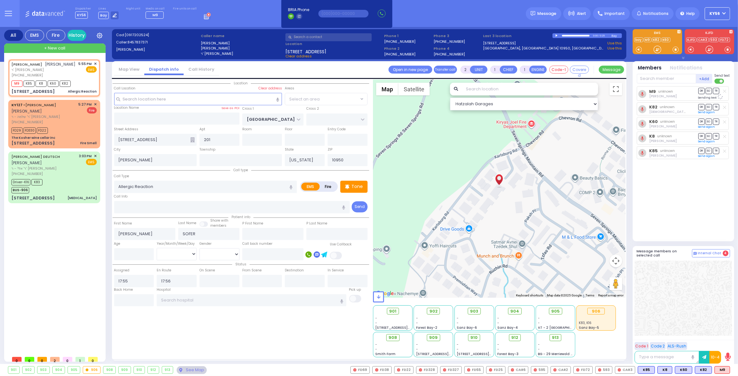
select select "SECTION 5"
click at [96, 104] on span "✕" at bounding box center [95, 104] width 3 height 5
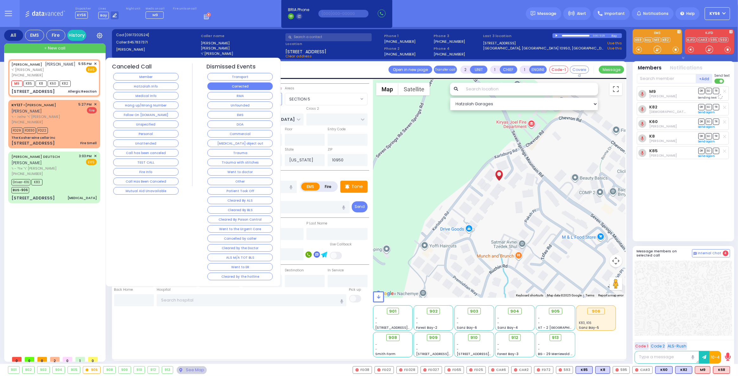
click at [240, 87] on button "Corrected" at bounding box center [239, 86] width 65 height 8
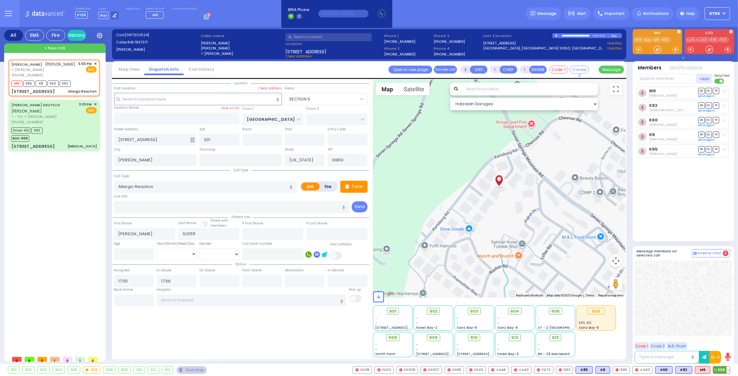
click at [719, 367] on span "K68" at bounding box center [721, 369] width 16 height 7
select select
radio input "true"
select select
select select "Hatzalah Garages"
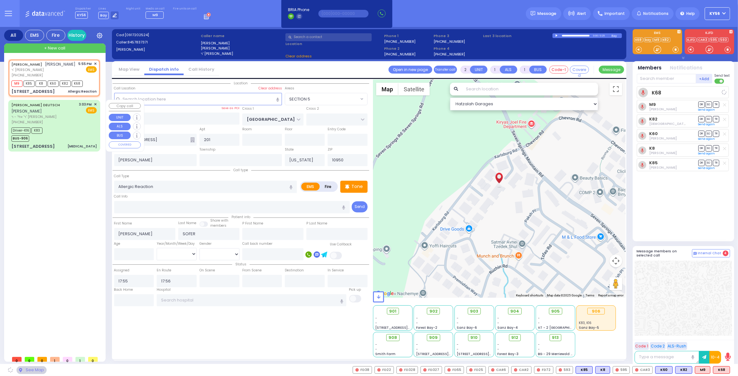
select select "SECTION 5"
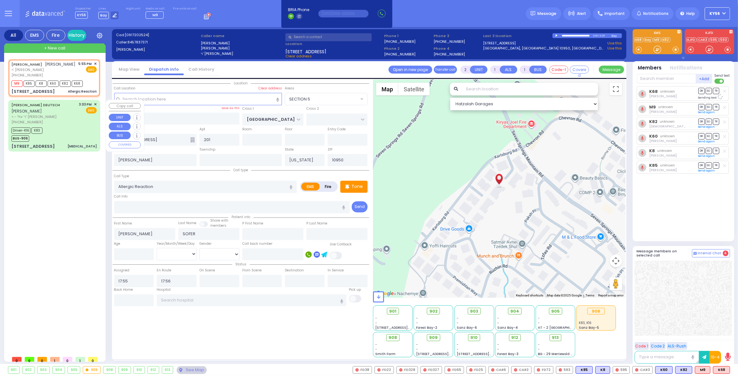
click at [58, 119] on div "[PHONE_NUMBER]" at bounding box center [44, 121] width 66 height 5
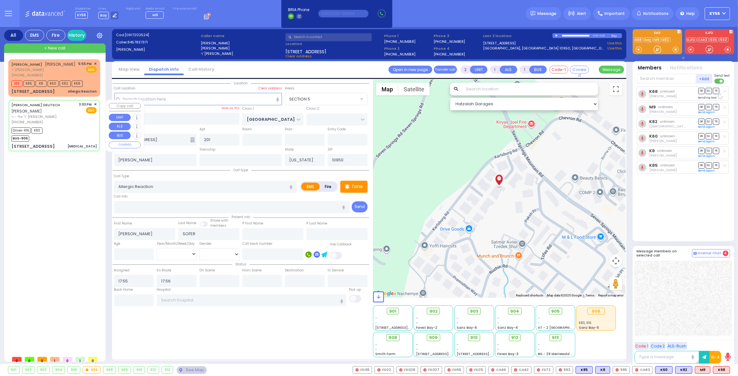
type input "6"
select select
type input "[MEDICAL_DATA]"
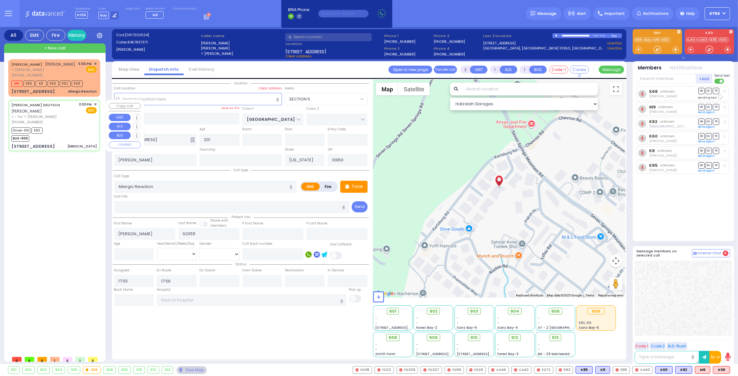
radio input "true"
type input "cardiac history"
type input "[PERSON_NAME]"
type input "DEUTSCH"
type input "Arie"
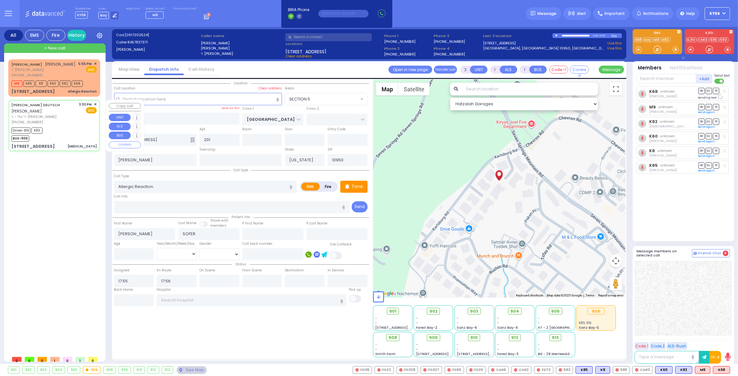
type input "Deutsch"
type input "59"
select select "Year"
select select "[DEMOGRAPHIC_DATA]"
type input "15:03"
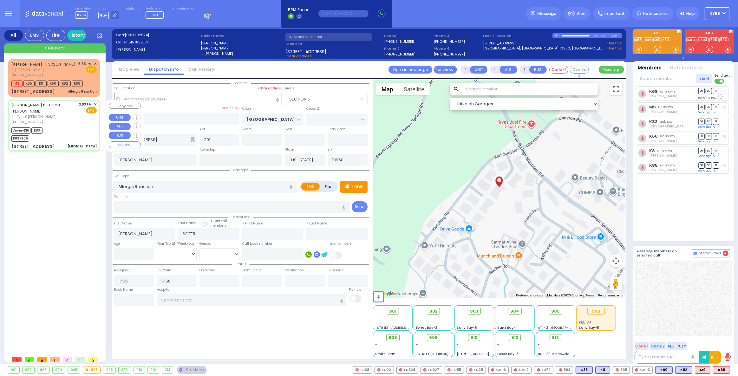
type input "15:11"
type input "15:15"
type input "15:40"
type input "16:45"
type input "17:06"
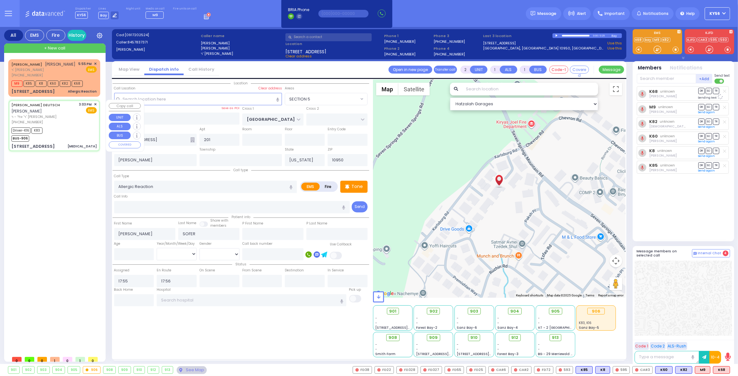
type input "[GEOGRAPHIC_DATA] ([GEOGRAPHIC_DATA]) [STREET_ADDRESS][US_STATE]"
select select "Hatzalah Garages"
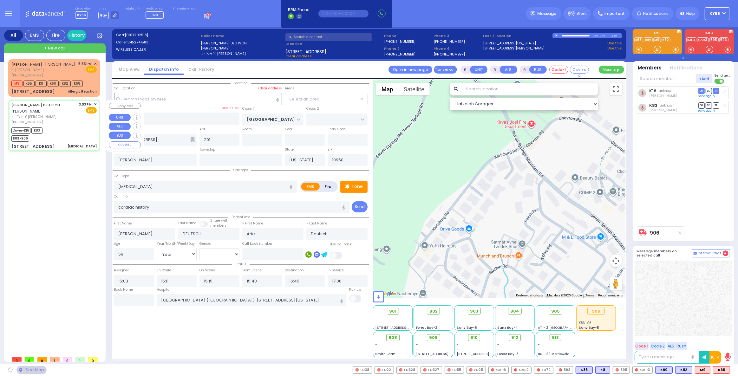
type input "QUICKWAY RD"
type input "GARFIELD RD"
type input "[STREET_ADDRESS][PERSON_NAME]"
type input "301"
select select "SECTION 1"
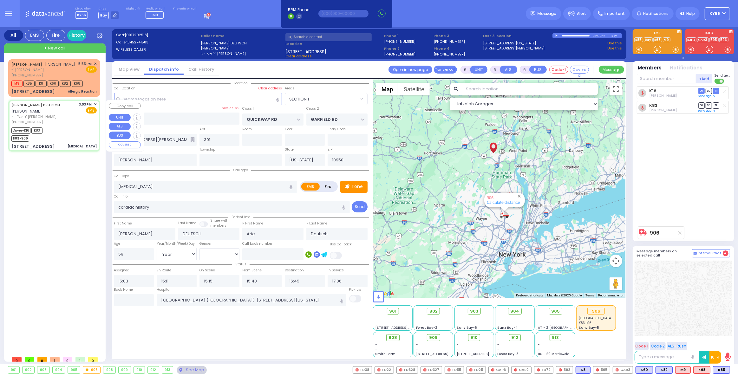
click at [62, 115] on div "LEIBISH DEUTSCH לייבוש דייטש ר' אלי' - ר' שלמה פעדער (845) 274-1583 3:03 PM ✕ E…" at bounding box center [53, 113] width 85 height 23
select select
radio input "true"
select select "Year"
select select "[DEMOGRAPHIC_DATA]"
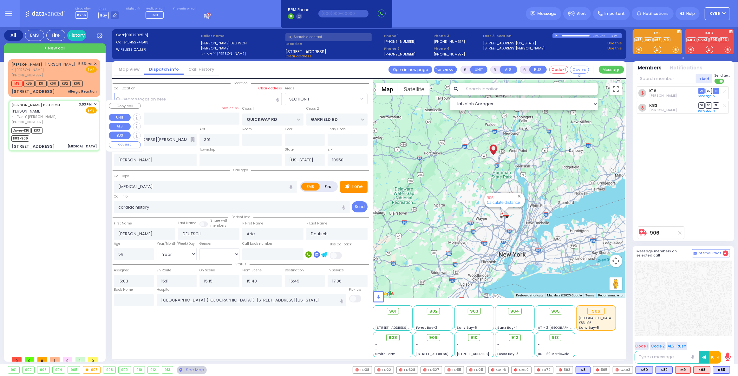
select select "Hatzalah Garages"
select select "SECTION 1"
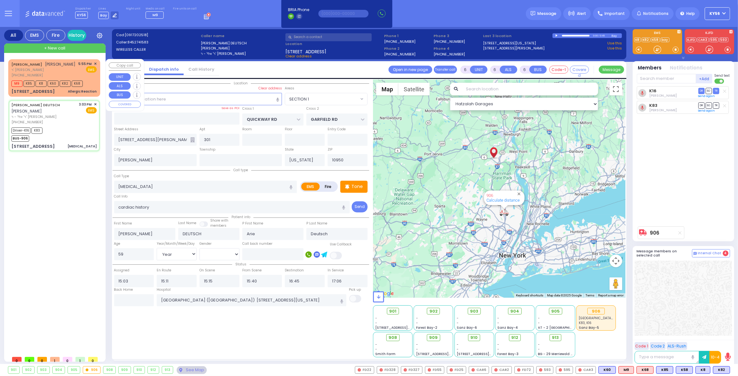
click at [51, 64] on span "פישל סופר" at bounding box center [60, 63] width 30 height 5
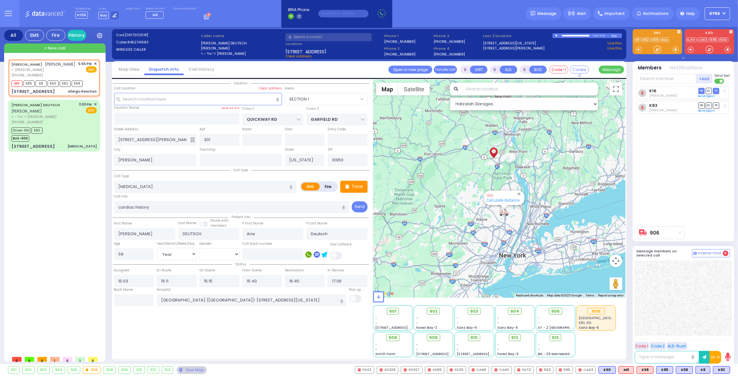
type input "2"
type input "1"
select select
type input "Allergic Reaction"
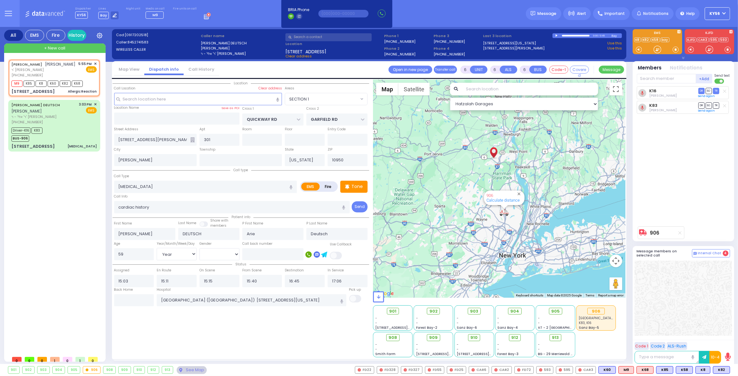
radio input "true"
type input "FISHEL"
type input "SOFER"
select select
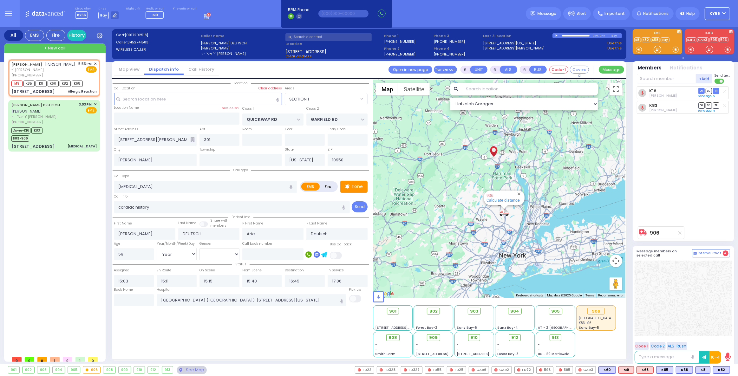
type input "17:55"
type input "17:56"
type input "SEVEN SPRINGS MOUNTAIN RD"
type input "11 KARLSBURG RD"
type input "201"
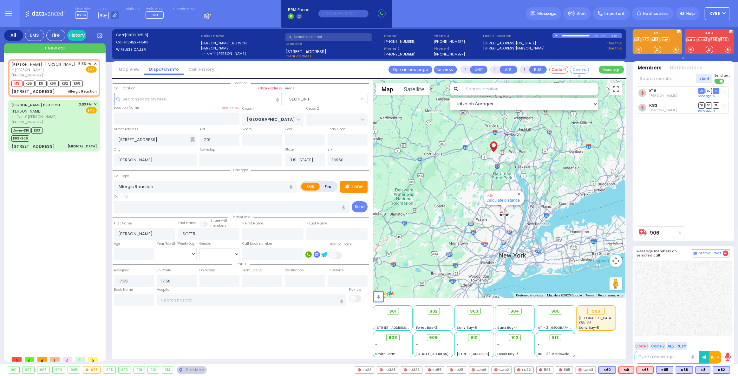
select select "SECTION 5"
select select "Hatzalah Garages"
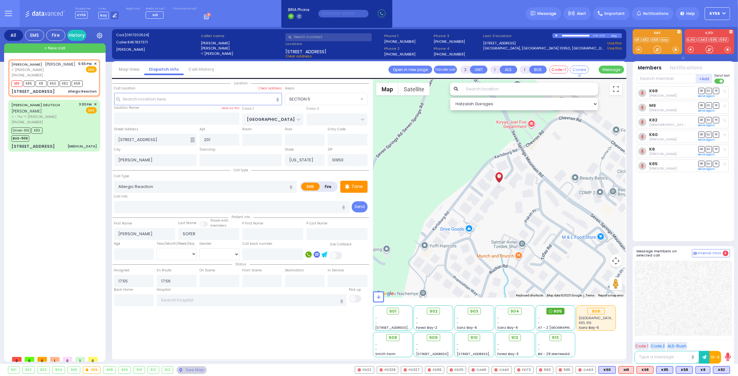
click at [556, 309] on span "905" at bounding box center [557, 311] width 9 height 6
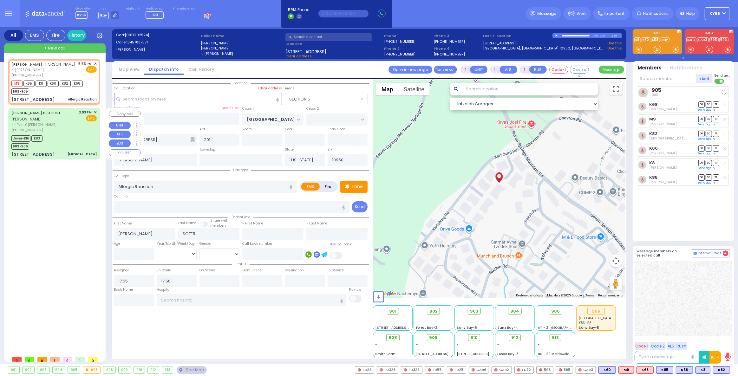
select select
radio input "true"
select select
select select "SECTION 5"
select select "Hatzalah Garages"
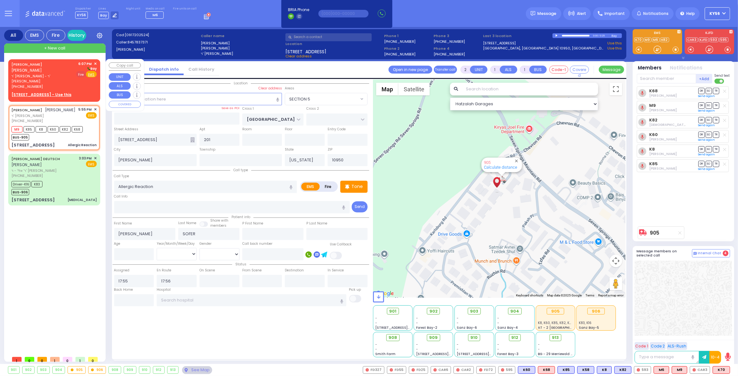
click at [80, 74] on span "Fire" at bounding box center [81, 74] width 10 height 6
select select
radio input "false"
radio input "true"
type input "NECHEMYA"
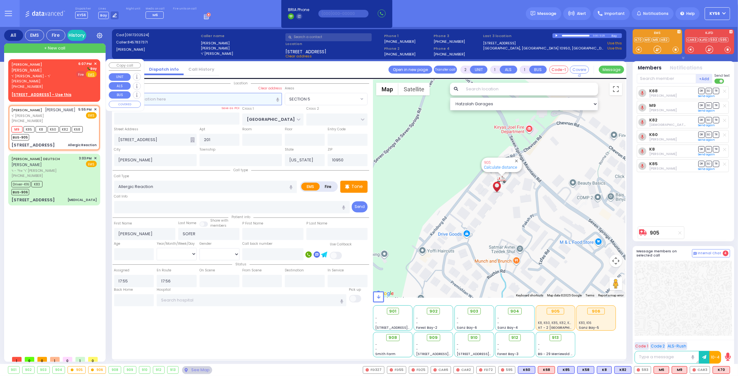
type input "NEUMAN"
select select
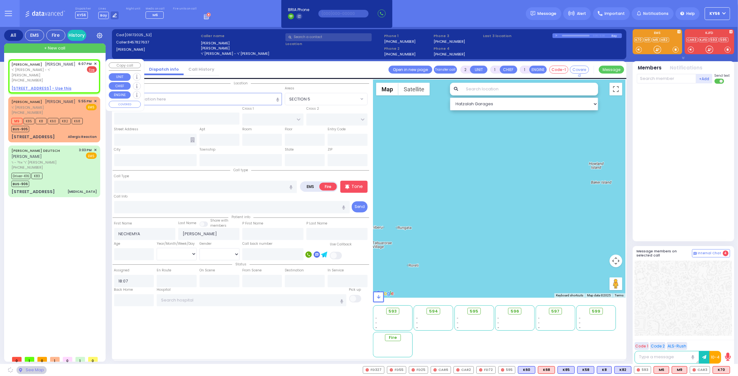
click at [59, 86] on u "1 KRAKOW BLVD 202 - Use this" at bounding box center [41, 88] width 60 height 5
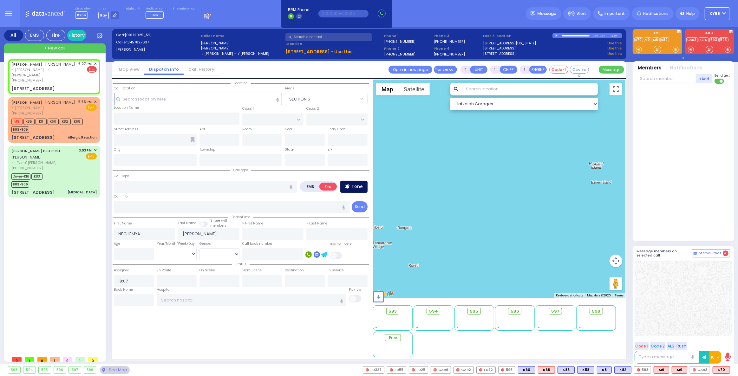
click at [352, 184] on div "Tone" at bounding box center [353, 187] width 27 height 12
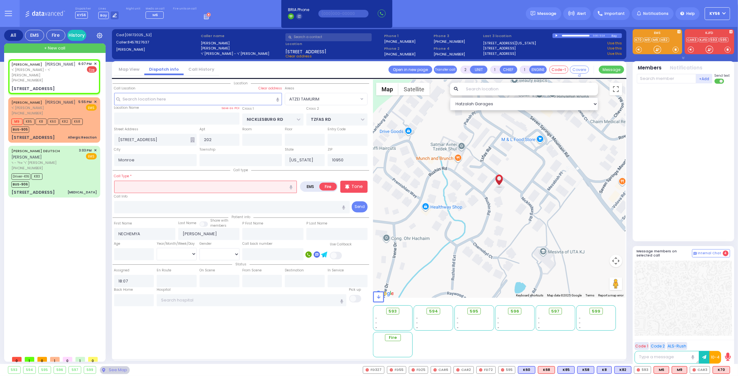
click at [217, 184] on input "text" at bounding box center [205, 187] width 183 height 12
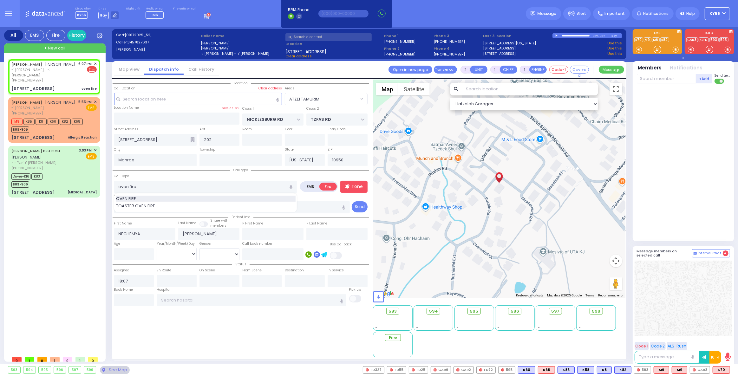
click at [193, 197] on div "OVEN FIRE" at bounding box center [205, 199] width 179 height 6
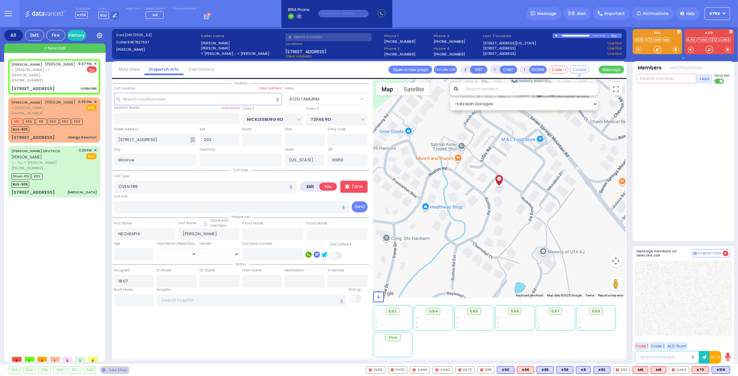
click at [656, 78] on input "text" at bounding box center [665, 79] width 59 height 10
click at [657, 88] on div "FD22" at bounding box center [658, 91] width 32 height 6
click at [654, 79] on input "text" at bounding box center [665, 79] width 59 height 10
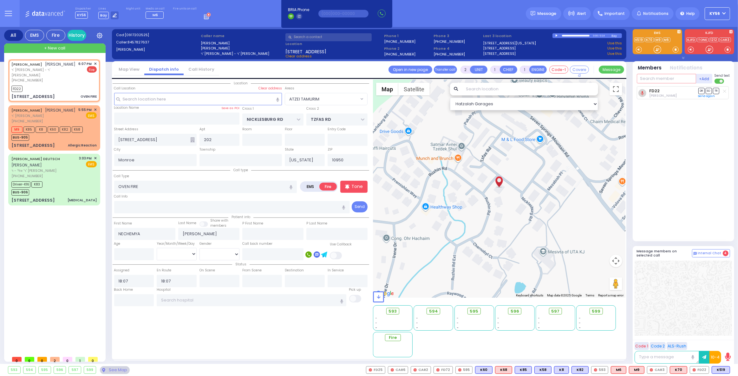
click at [661, 79] on input "text" at bounding box center [665, 79] width 59 height 10
click at [661, 93] on div "FD17" at bounding box center [658, 91] width 32 height 6
select select "ATZEI TAMURIM"
select select
click at [657, 80] on input "text" at bounding box center [665, 79] width 59 height 10
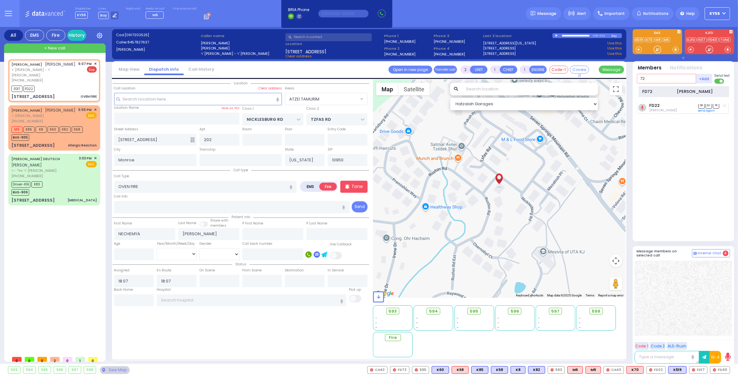
type input "72"
click at [661, 93] on div "FD72" at bounding box center [658, 91] width 32 height 6
click at [660, 76] on input "text" at bounding box center [665, 79] width 59 height 10
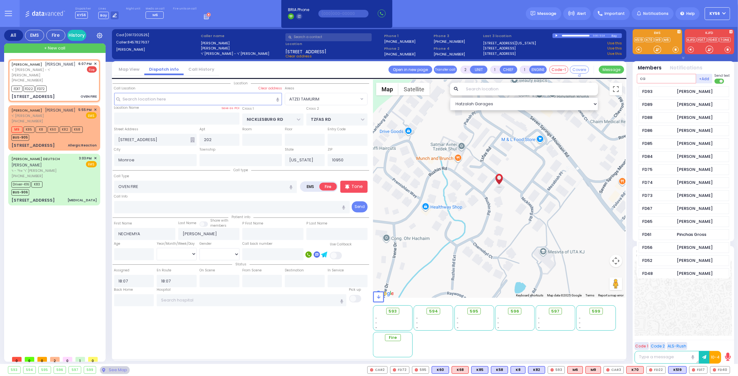
type input "car"
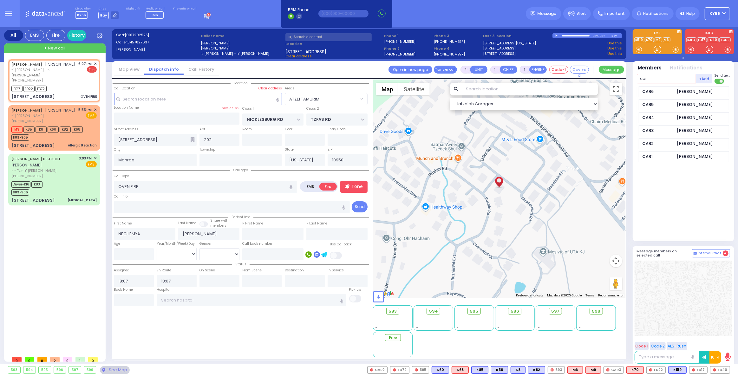
select select
radio input "true"
select select
select select "Hatzalah Garages"
select select "ATZEI TAMURIM"
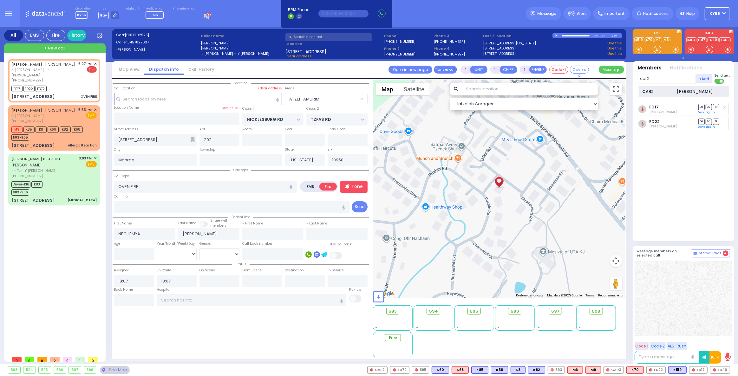
type input "car2"
click at [663, 90] on div "CAR2" at bounding box center [658, 91] width 32 height 6
select select
radio input "true"
select select
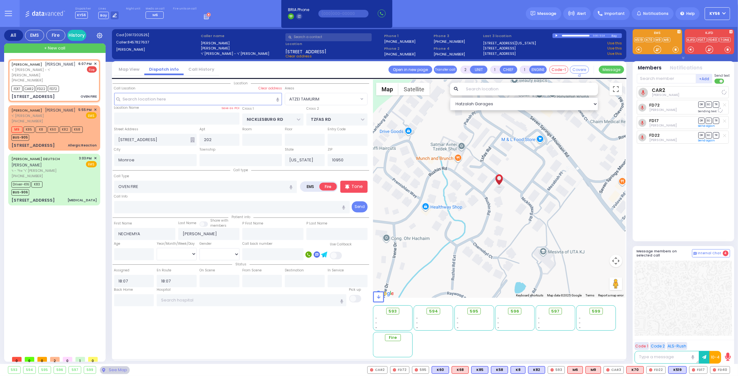
select select "Hatzalah Garages"
select select "ATZEI TAMURIM"
click at [659, 76] on input "text" at bounding box center [665, 79] width 59 height 10
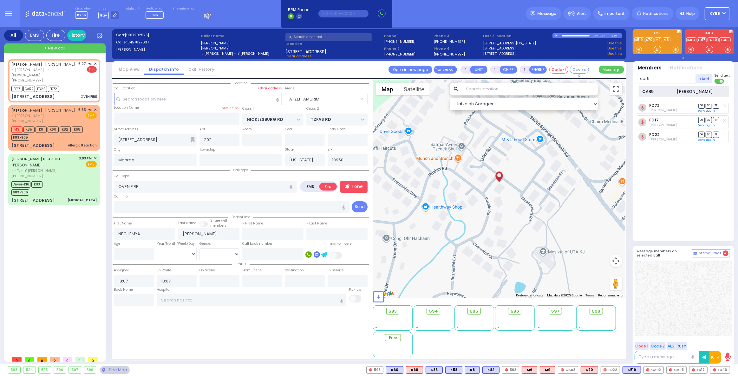
type input "car5"
click at [669, 90] on div "CAR5" at bounding box center [658, 91] width 32 height 6
select select
radio input "true"
select select
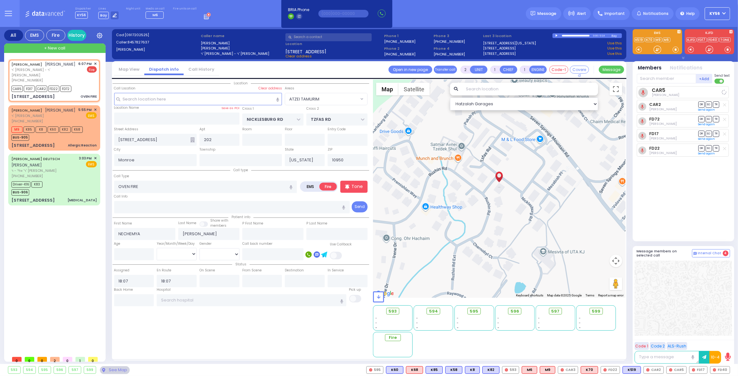
select select "ATZEI TAMURIM"
select select "Hatzalah Garages"
click at [660, 81] on input "text" at bounding box center [665, 79] width 59 height 10
type input "326"
click at [662, 91] on div "FD326" at bounding box center [658, 91] width 32 height 6
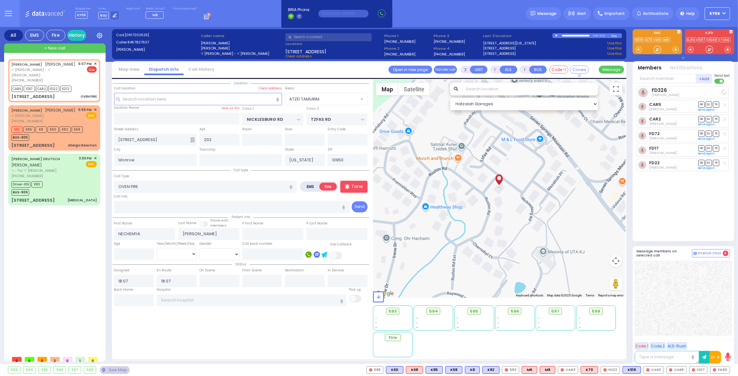
select select
radio input "true"
select select
select select "Hatzalah Garages"
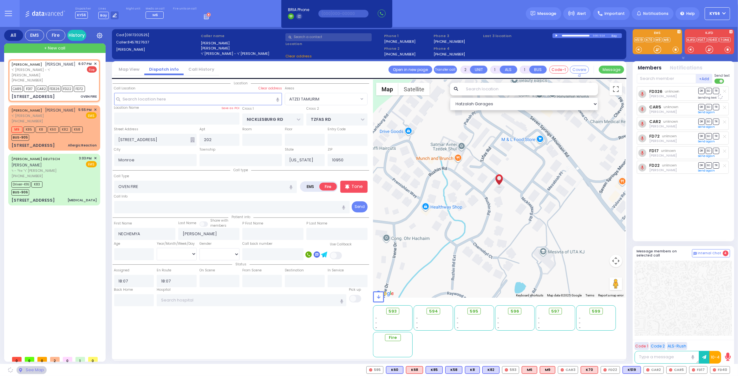
select select "ATZEI TAMURIM"
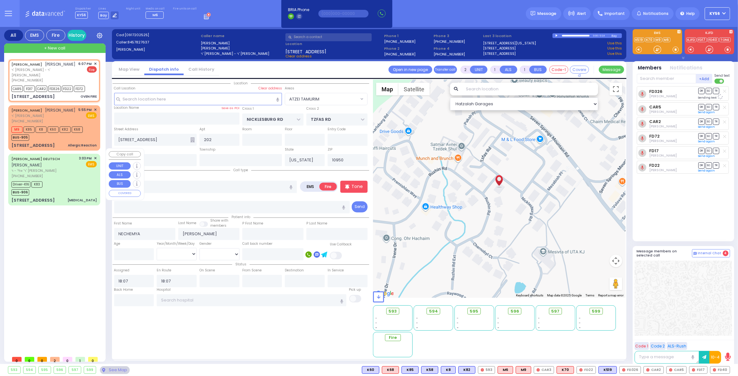
click at [61, 180] on div "Driver-K16 K83 BUS-906" at bounding box center [53, 188] width 85 height 16
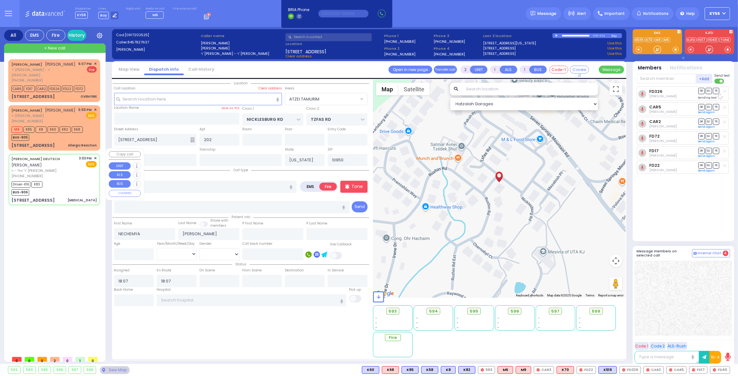
type input "6"
select select
type input "[MEDICAL_DATA]"
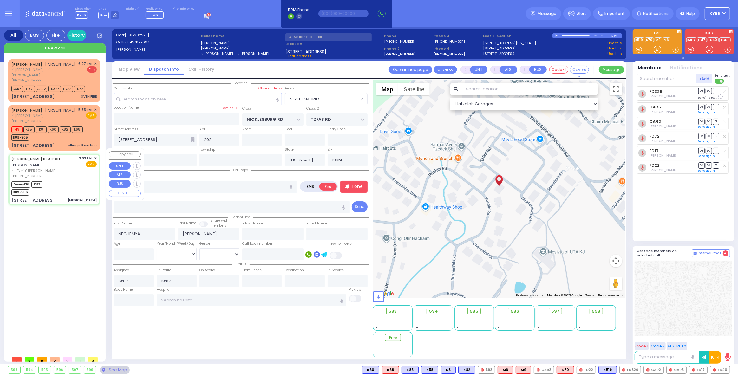
radio input "true"
type input "cardiac history"
type input "[PERSON_NAME]"
type input "DEUTSCH"
type input "Arie"
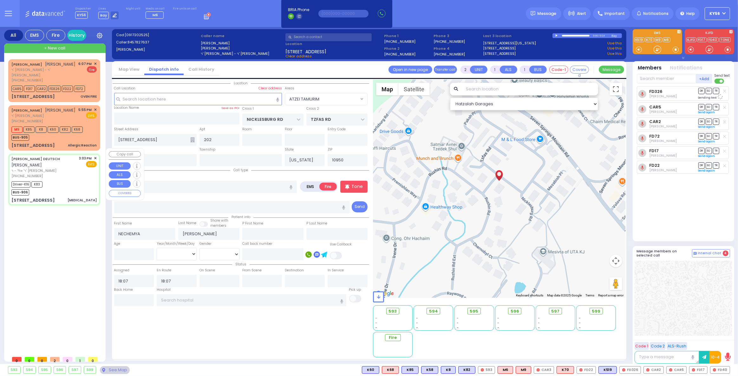
type input "Deutsch"
type input "59"
select select "Year"
select select "[DEMOGRAPHIC_DATA]"
type input "15:03"
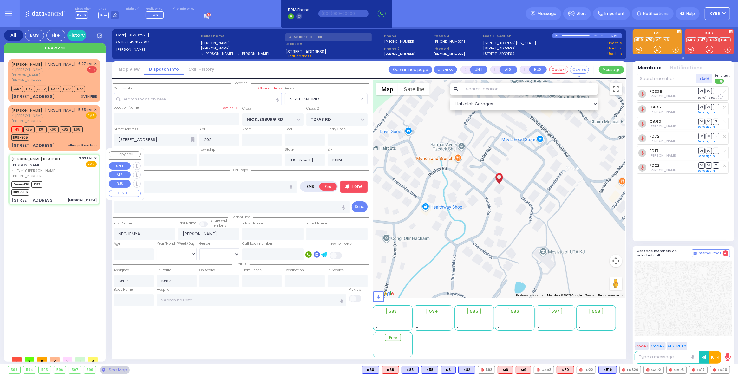
type input "15:11"
type input "15:15"
type input "15:40"
type input "16:45"
type input "17:06"
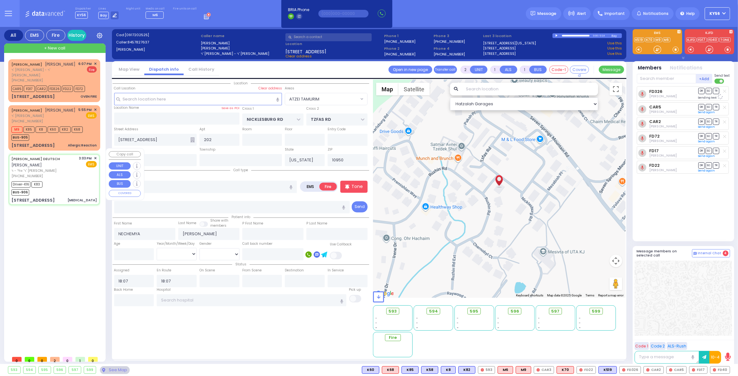
type input "[GEOGRAPHIC_DATA] ([GEOGRAPHIC_DATA]) [STREET_ADDRESS][US_STATE]"
type input "QUICKWAY RD"
type input "GARFIELD RD"
type input "[STREET_ADDRESS][PERSON_NAME]"
type input "301"
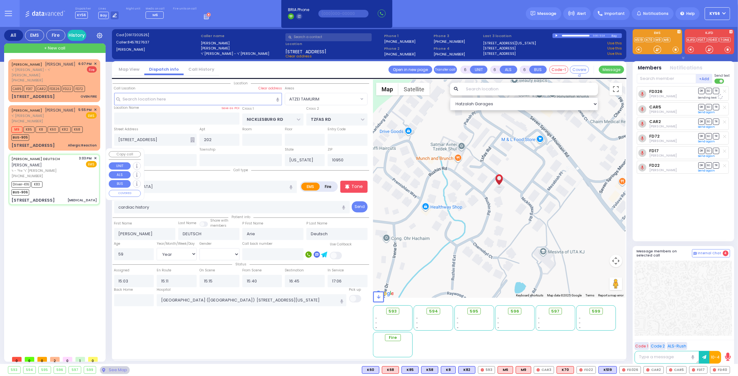
type input "[PERSON_NAME]"
select select "SECTION 1"
select select "Hatzalah Garages"
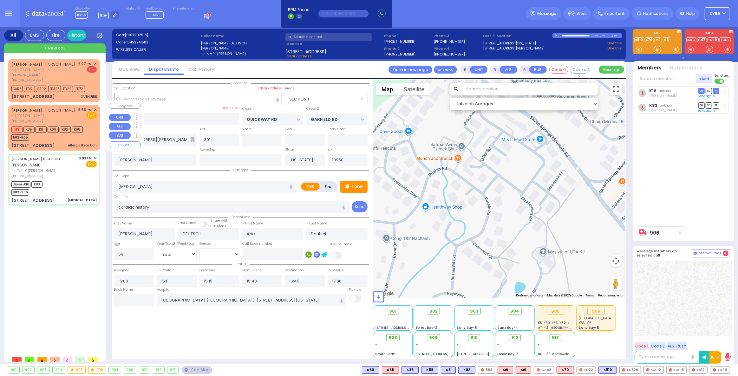
click at [69, 133] on div "BUS-905" at bounding box center [46, 137] width 71 height 8
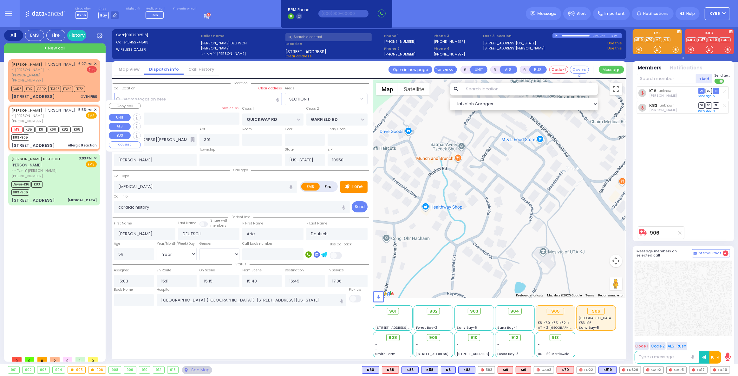
type input "2"
type input "1"
select select
type input "Allergic Reaction"
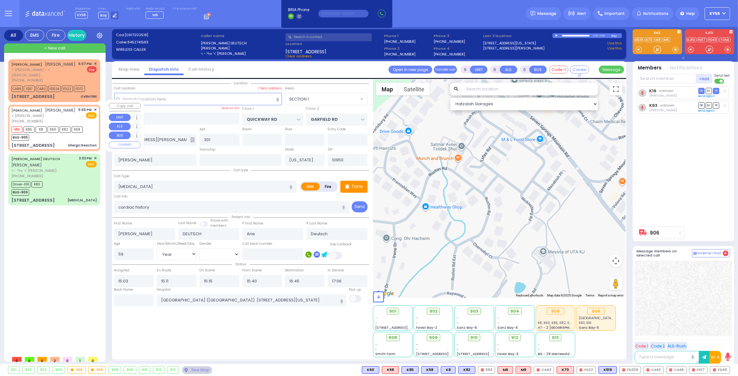
radio input "true"
type input "FISHEL"
type input "SOFER"
select select
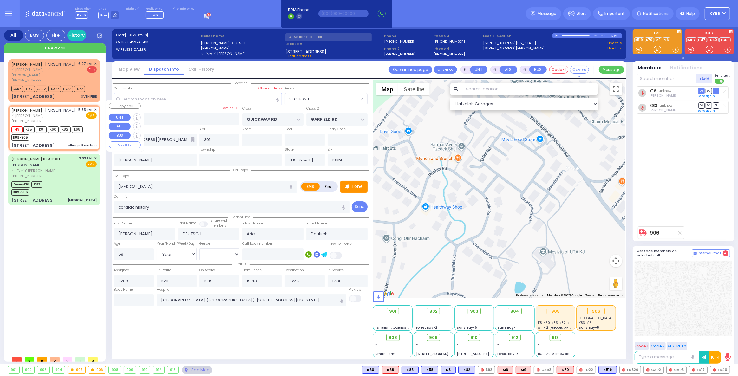
type input "17:55"
type input "17:56"
select select "Hatzalah Garages"
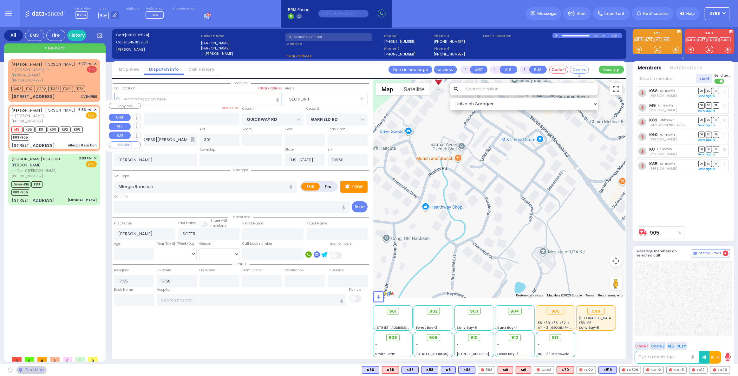
type input "SEVEN SPRINGS MOUNTAIN RD"
type input "11 KARLSBURG RD"
type input "201"
select select "SECTION 5"
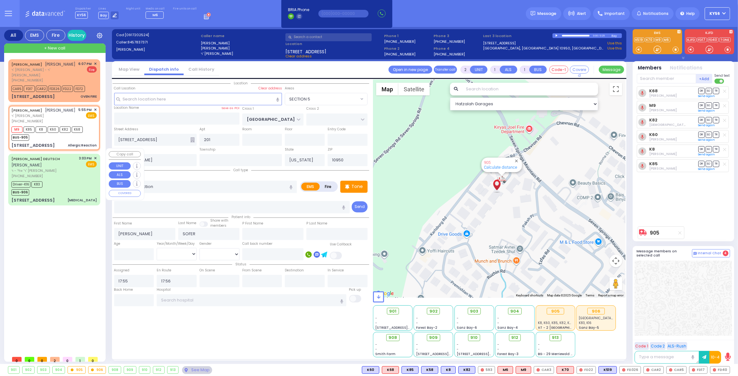
click at [58, 180] on div "Driver-K16 K83 BUS-906" at bounding box center [53, 188] width 85 height 16
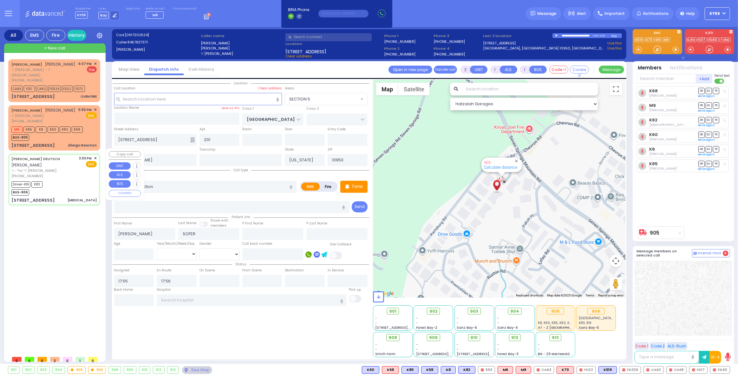
type input "6"
select select
type input "[MEDICAL_DATA]"
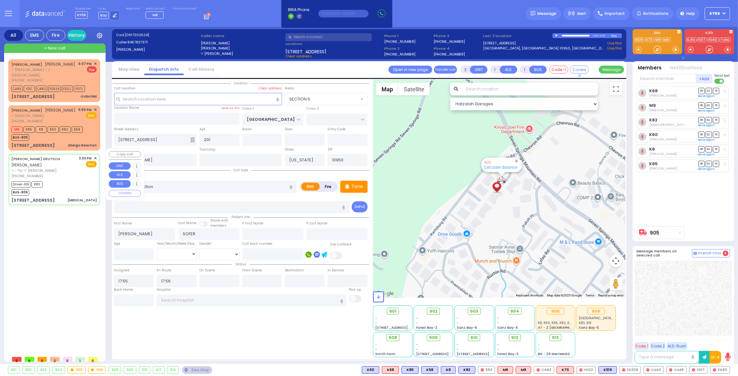
radio input "true"
type input "cardiac history"
type input "[PERSON_NAME]"
type input "DEUTSCH"
type input "Arie"
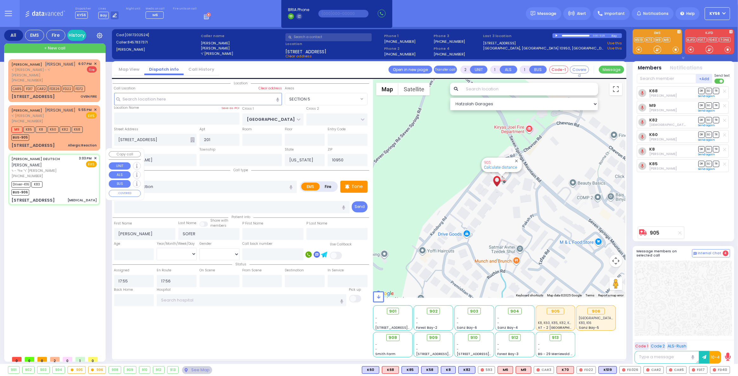
type input "Deutsch"
type input "59"
select select "Year"
select select "[DEMOGRAPHIC_DATA]"
type input "15:03"
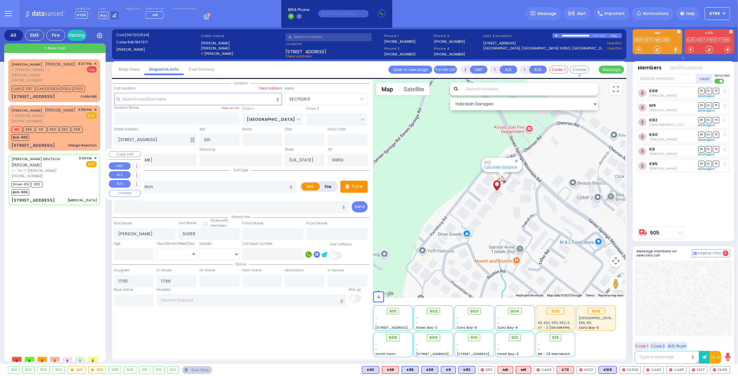
type input "15:11"
type input "15:15"
type input "15:40"
type input "16:45"
type input "17:06"
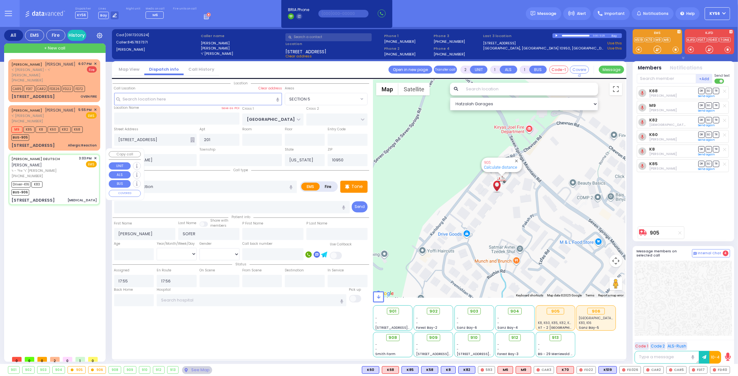
type input "[GEOGRAPHIC_DATA] ([GEOGRAPHIC_DATA]) [STREET_ADDRESS][US_STATE]"
type input "QUICKWAY RD"
type input "GARFIELD RD"
type input "[STREET_ADDRESS][PERSON_NAME]"
type input "301"
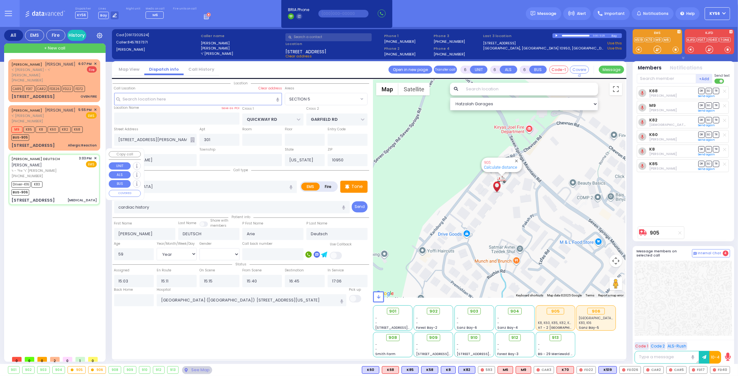
select select "SECTION 1"
select select "Hatzalah Garages"
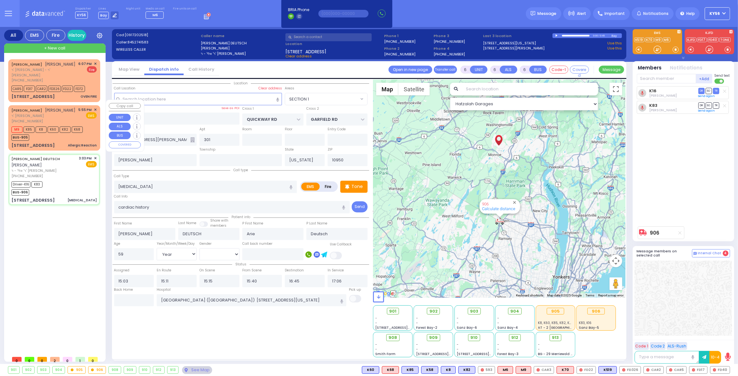
click at [68, 135] on div "FISHEL SOFER פישל סופר ר' ישראל יעקב - ר' אהרן ווייס (845) 783-7371 5:55 PM ✕ E…" at bounding box center [54, 127] width 89 height 43
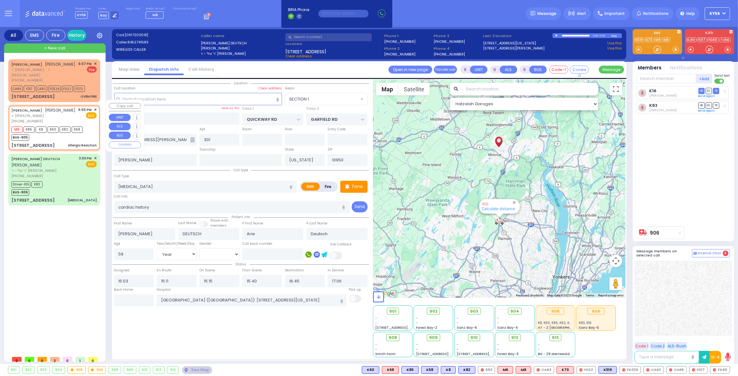
select select
type input "Allergic Reaction"
radio input "true"
type input "FISHEL"
type input "SOFER"
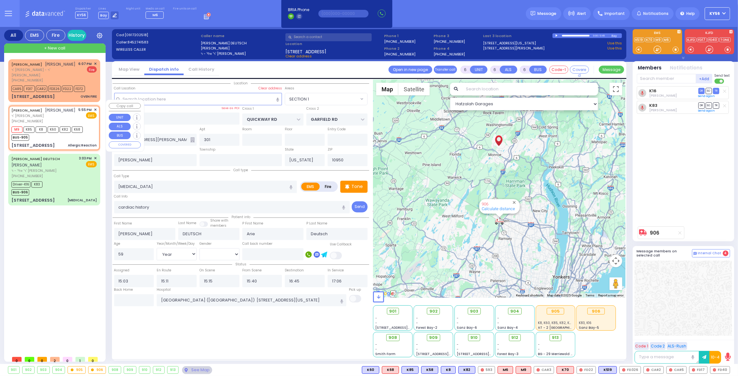
type input "Fradel"
type input "Sofer"
type input "1"
select select "Year"
select select
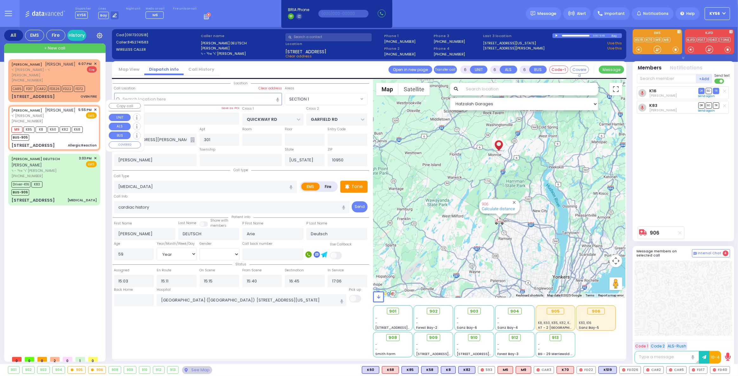
type input "17:55"
type input "17:56"
select select "Hatzalah Garages"
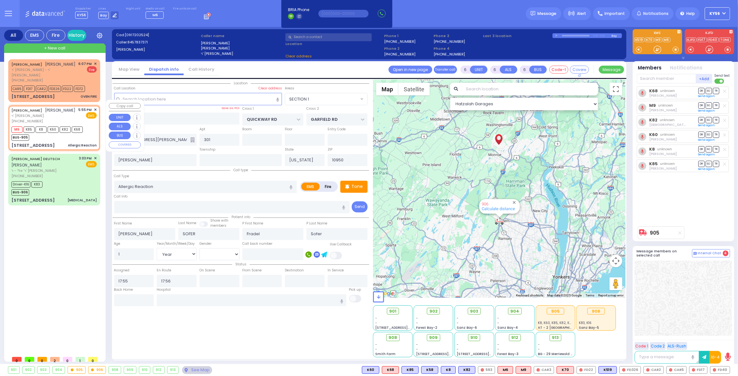
type input "SEVEN SPRINGS MOUNTAIN RD"
type input "11 KARLSBURG RD"
type input "201"
select select "SECTION 5"
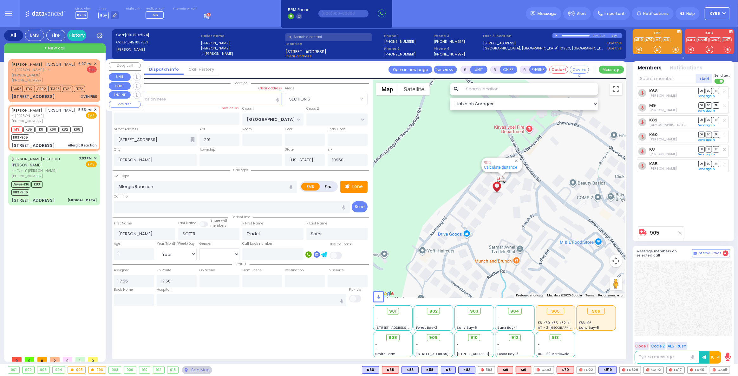
click at [63, 69] on span "ר' גרשון מענדל - ר' עמרם כהן" at bounding box center [43, 72] width 65 height 10
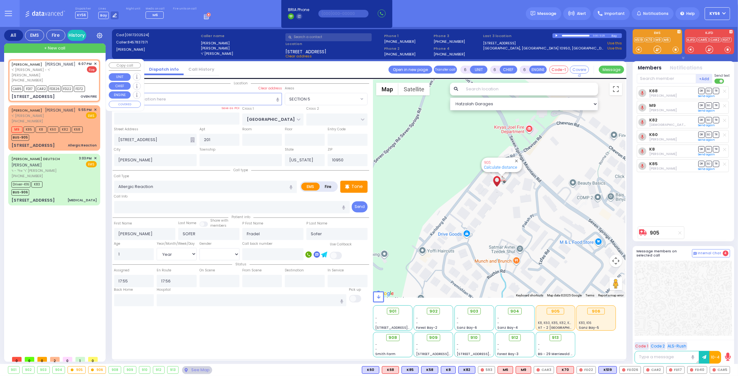
type input "2"
type input "1"
select select
type input "OVEN FIRE"
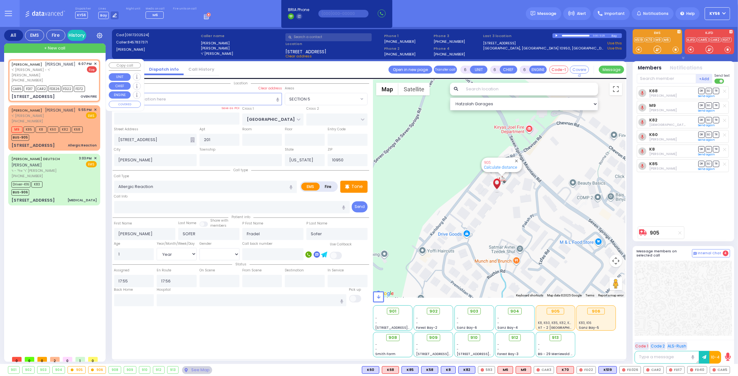
radio input "false"
radio input "true"
type input "NECHEMYA"
type input "NEUMAN"
select select
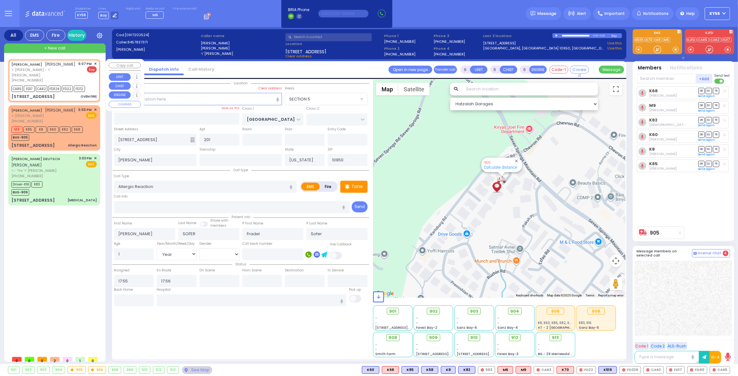
type input "18:07"
type input "NICKLESBURG RD"
type input "TZFAS RD"
type input "1 KRAKOW BLVD"
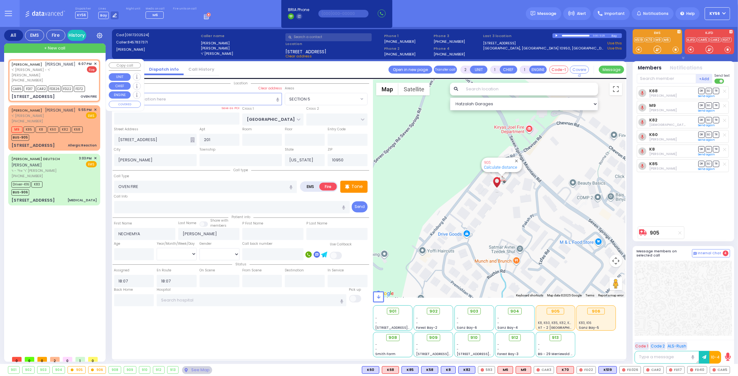
type input "202"
type input "Monroe"
select select "ATZEI TAMURIM"
select select "Hatzalah Garages"
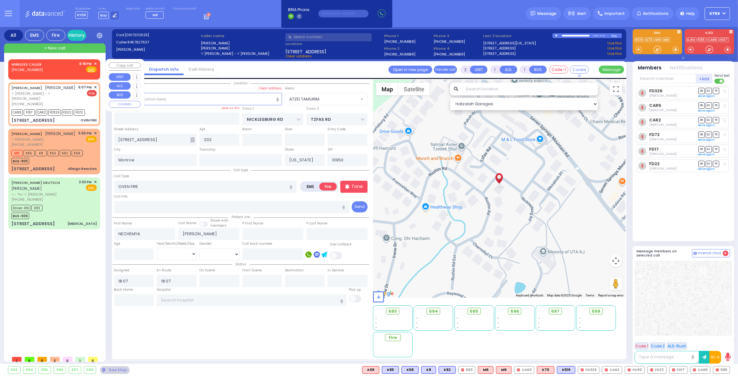
click at [97, 62] on div "WIRELESS CALLER (845) 807-3591 6:18 PM ✕ Fire EMS" at bounding box center [54, 68] width 89 height 16
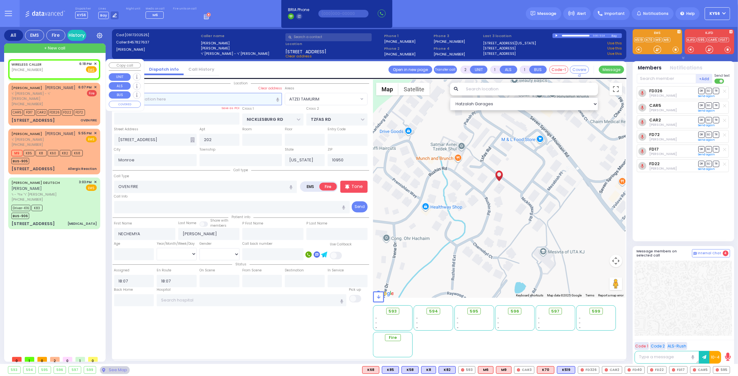
select select
radio input "true"
select select
type input "18:18"
select select "Hatzalah Garages"
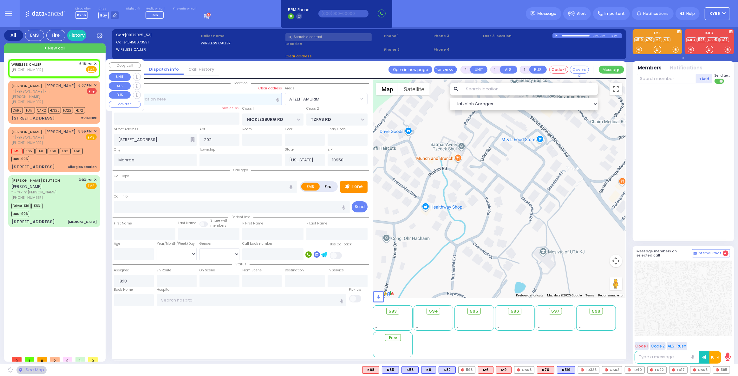
select select
radio input "true"
select select
select select "Hatzalah Garages"
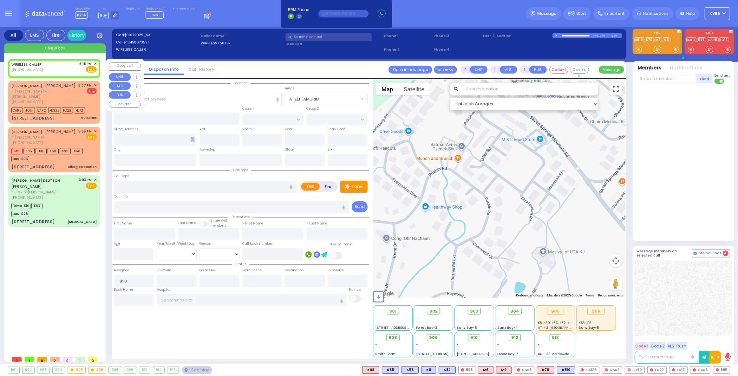
click at [94, 62] on span "✕" at bounding box center [95, 63] width 3 height 5
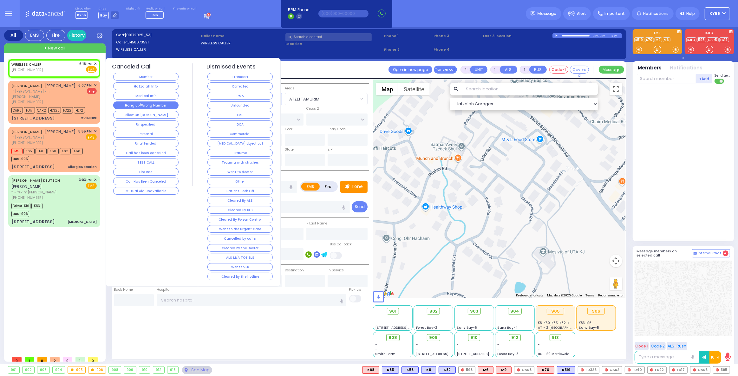
click at [139, 104] on button "Hang up/Wrong Number" at bounding box center [145, 105] width 65 height 8
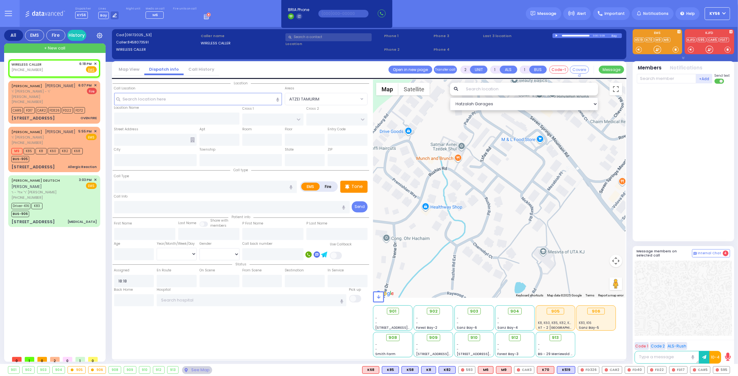
select select
radio input "true"
select select
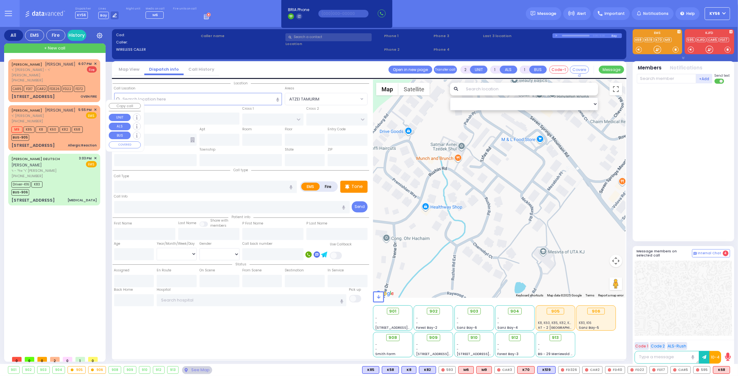
click at [94, 107] on span "✕" at bounding box center [95, 109] width 3 height 5
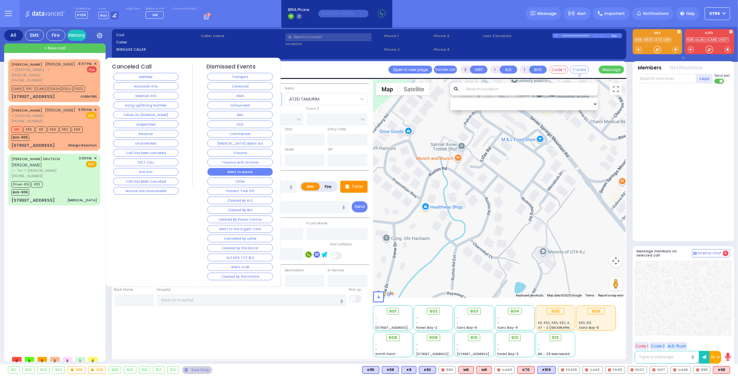
click at [247, 169] on button "Went to doctor" at bounding box center [239, 172] width 65 height 8
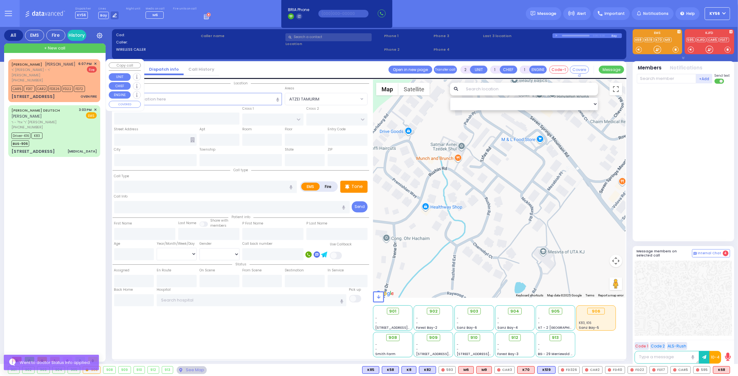
click at [46, 69] on span "ר' גרשון מענדל - ר' עמרם כהן" at bounding box center [43, 72] width 65 height 10
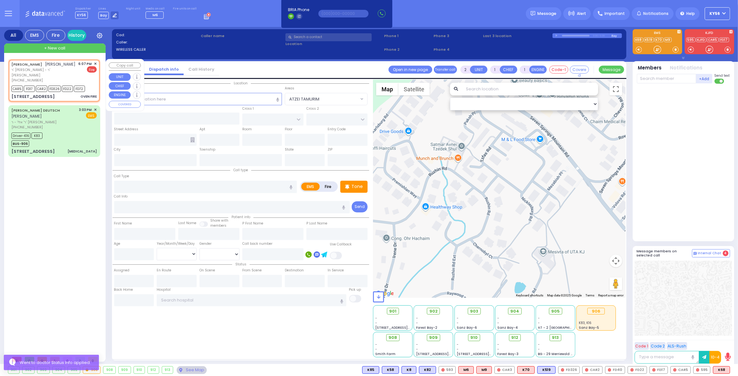
select select
type input "OVEN FIRE"
radio input "false"
radio input "true"
type input "NECHEMYA"
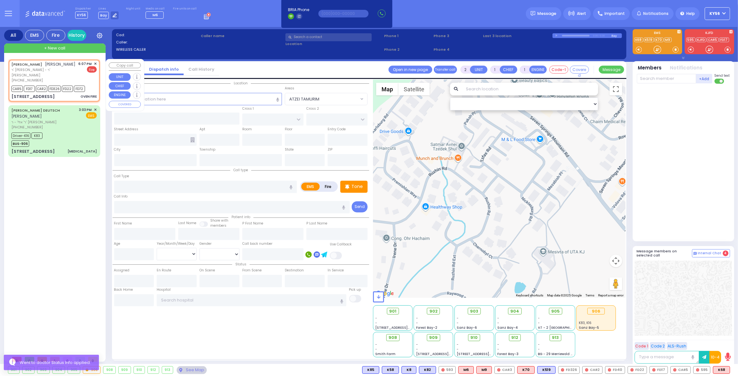
type input "NEUMAN"
select select
type input "18:07"
type input "NICKLESBURG RD"
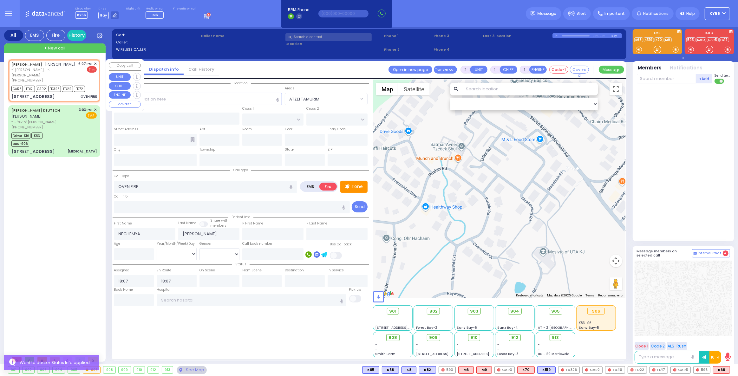
type input "TZFAS RD"
type input "1 KRAKOW BLVD"
type input "202"
type input "Monroe"
type input "[US_STATE]"
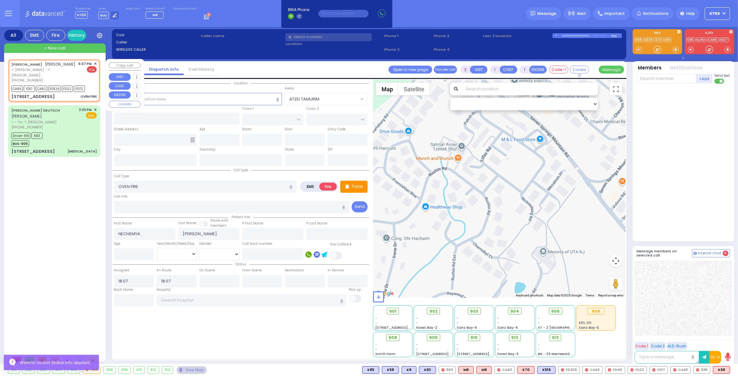
type input "10950"
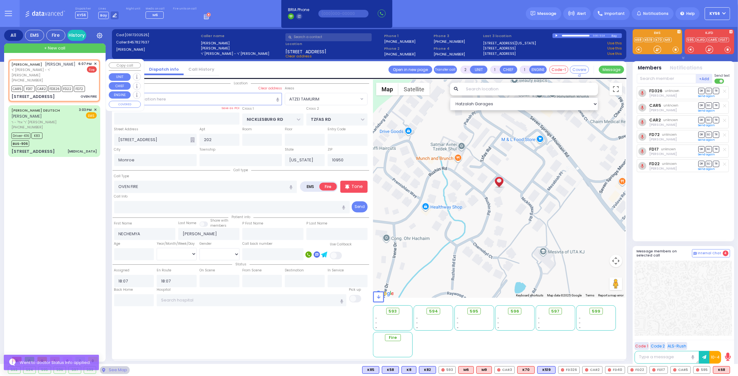
click at [93, 62] on div "6:07 PM ✕" at bounding box center [88, 63] width 18 height 5
click at [94, 62] on span "✕" at bounding box center [95, 63] width 3 height 5
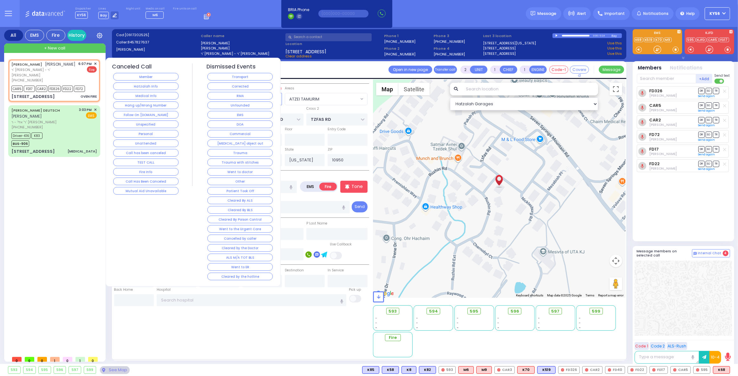
click at [242, 90] on div "Dismissed Events Transport Corrected RMA Unfounded EMS DOA Commercial Choking o…" at bounding box center [240, 172] width 68 height 218
click at [235, 84] on button "Corrected" at bounding box center [239, 86] width 65 height 8
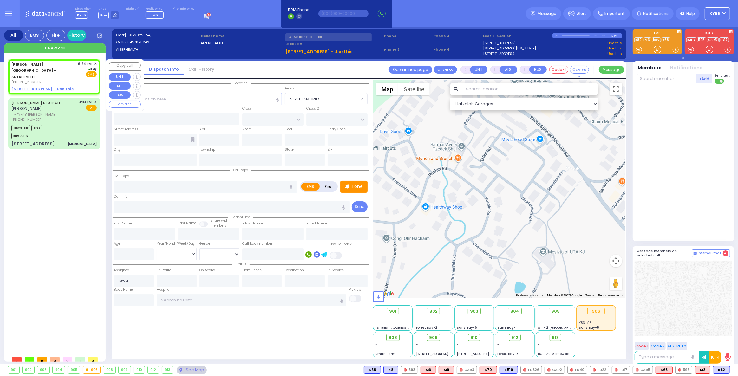
click at [52, 86] on u "49 FOREST ROAD - Use this" at bounding box center [42, 88] width 62 height 5
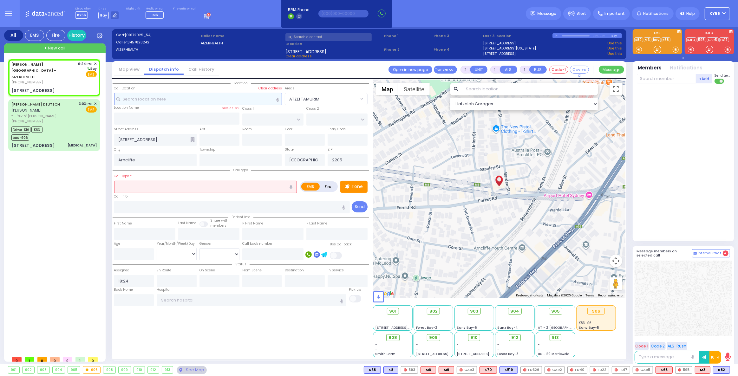
click at [164, 101] on input "text" at bounding box center [198, 99] width 168 height 12
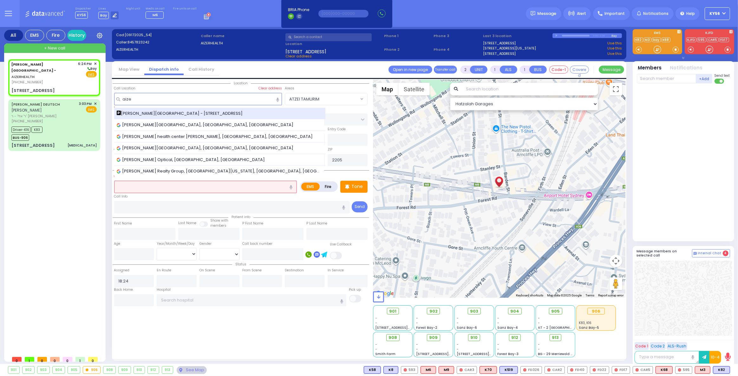
click at [164, 112] on span "Aizer Health Center - 49 Forest Road" at bounding box center [181, 113] width 128 height 6
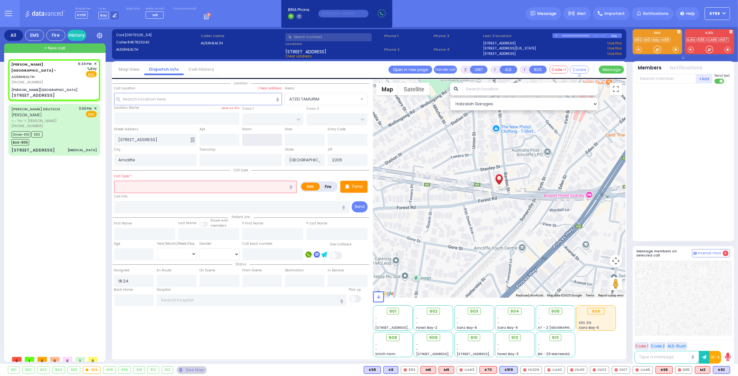
click at [260, 141] on input "text" at bounding box center [262, 140] width 40 height 12
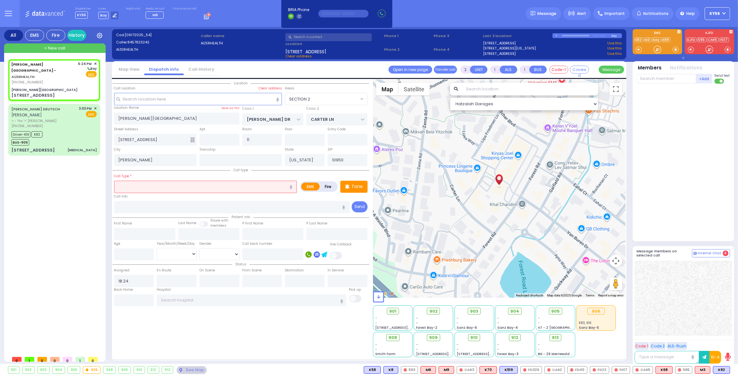
click at [192, 187] on input "text" at bounding box center [205, 187] width 183 height 12
click at [127, 256] on input "number" at bounding box center [134, 254] width 40 height 12
click at [173, 255] on select "Year Month Week Day" at bounding box center [177, 254] width 40 height 12
click at [157, 248] on select "Year Month Week Day" at bounding box center [177, 254] width 40 height 12
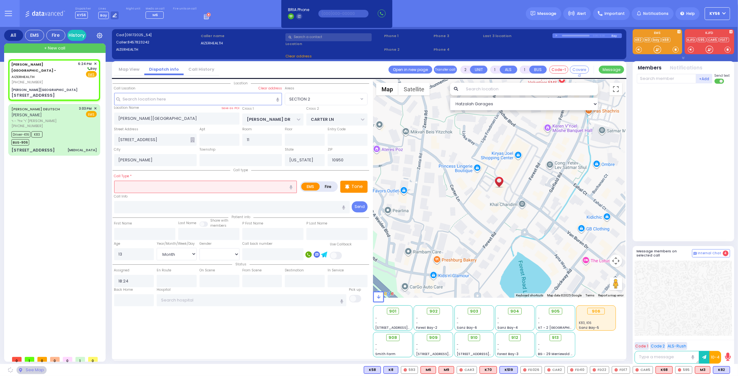
click at [155, 188] on input "text" at bounding box center [205, 187] width 183 height 12
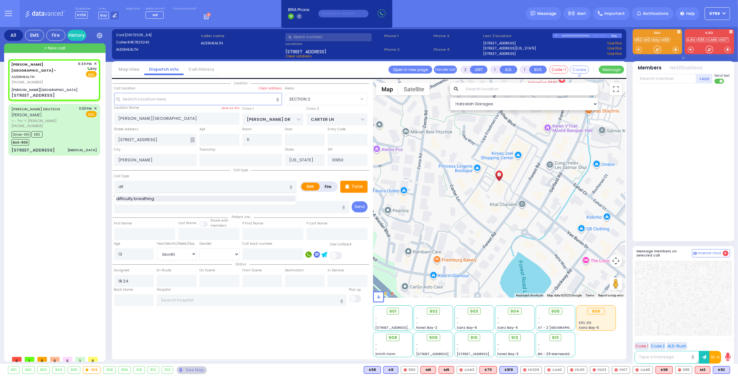
click at [149, 197] on span "difficulty breathing" at bounding box center [136, 199] width 40 height 6
click at [238, 149] on div "Township" at bounding box center [240, 156] width 85 height 20
click at [167, 186] on input "difficulty breathing" at bounding box center [205, 187] width 183 height 12
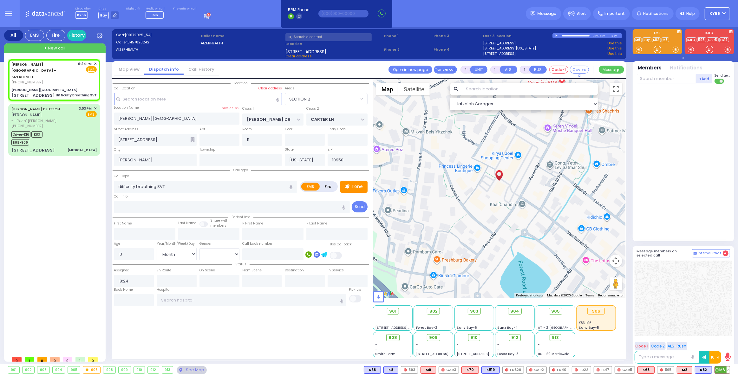
click at [721, 370] on span "M6" at bounding box center [721, 369] width 15 height 7
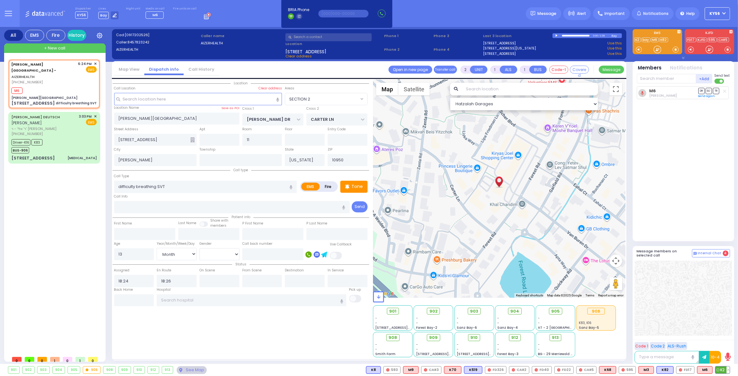
click at [721, 373] on span "K2" at bounding box center [722, 369] width 14 height 7
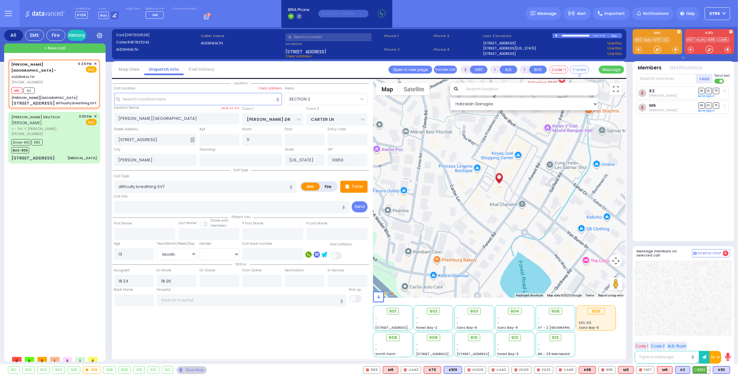
click at [697, 369] on icon at bounding box center [695, 369] width 3 height 3
click at [721, 371] on span "K82" at bounding box center [721, 369] width 16 height 7
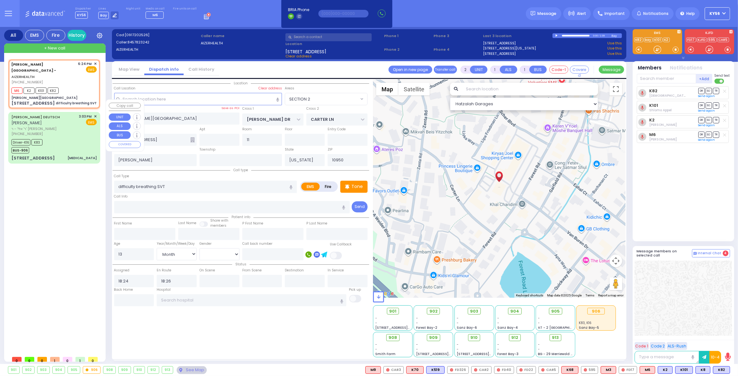
click at [68, 197] on div "Aizer Health Center - AIZERHEALTH (845) 782-3242 6:24 PM ✕" at bounding box center [55, 206] width 94 height 294
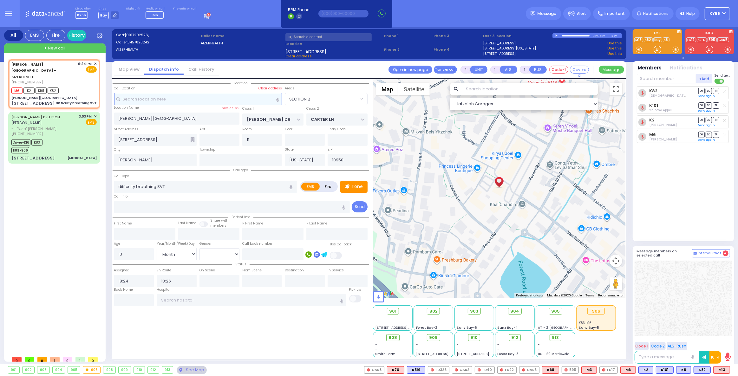
click at [190, 98] on input "text" at bounding box center [198, 99] width 168 height 12
click at [38, 189] on div "Aizer Health Center - AIZERHEALTH (845) 782-3242 6:24 PM ✕" at bounding box center [55, 206] width 94 height 294
click at [727, 367] on button at bounding box center [727, 369] width 3 height 7
click at [725, 342] on icon at bounding box center [723, 342] width 7 height 7
click at [670, 203] on div "K82 Shia Grunhut DR SO TR" at bounding box center [683, 161] width 94 height 150
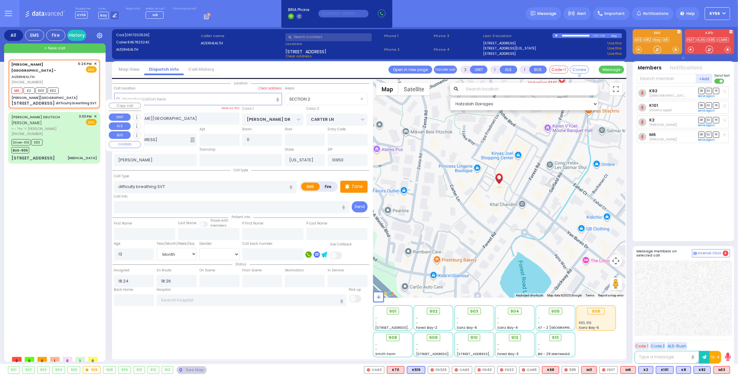
click at [72, 138] on div "Driver-K16 K83 BUS-906" at bounding box center [53, 146] width 85 height 16
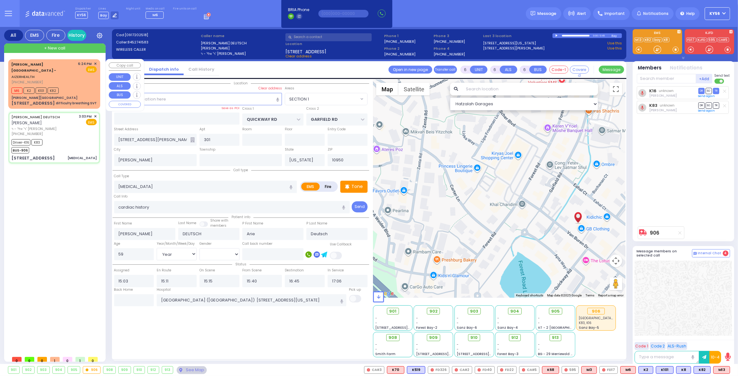
click at [60, 101] on div "difficulty breathing SVT" at bounding box center [76, 103] width 41 height 5
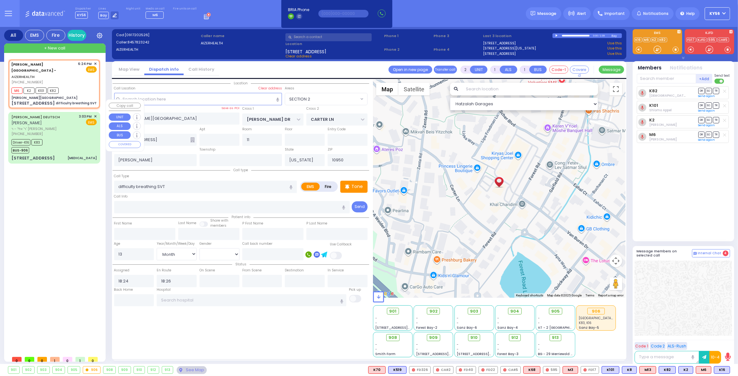
click at [66, 138] on div "Driver-K16 K83 BUS-906" at bounding box center [53, 146] width 85 height 16
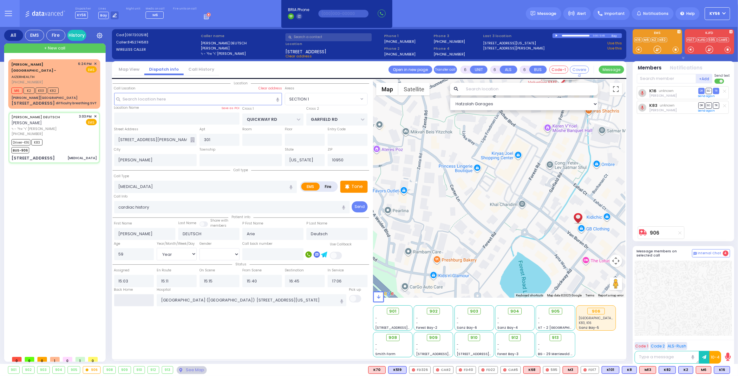
click at [126, 302] on input "text" at bounding box center [134, 300] width 40 height 12
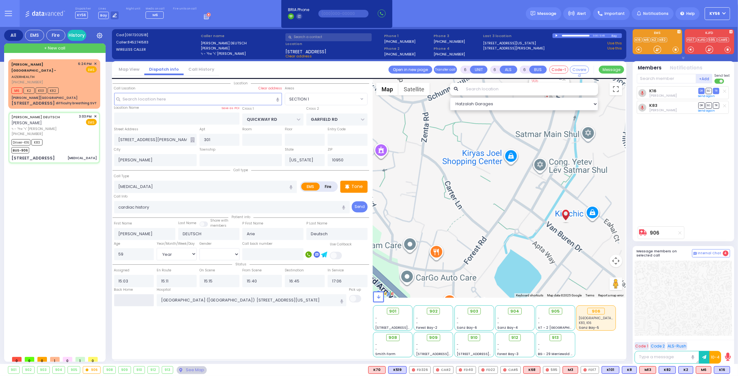
click at [126, 302] on input "text" at bounding box center [134, 300] width 40 height 12
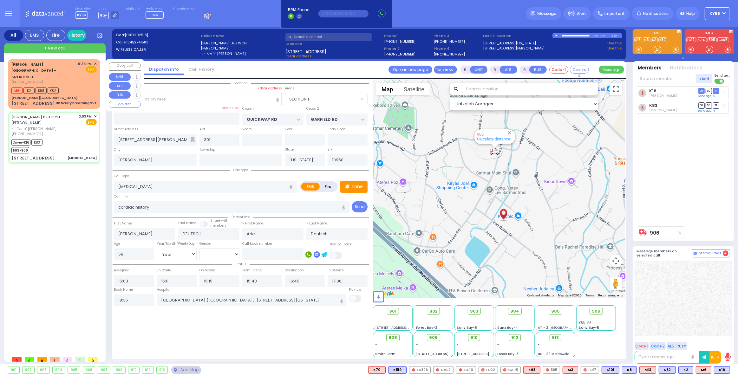
click at [78, 101] on div "difficulty breathing SVT" at bounding box center [76, 103] width 41 height 5
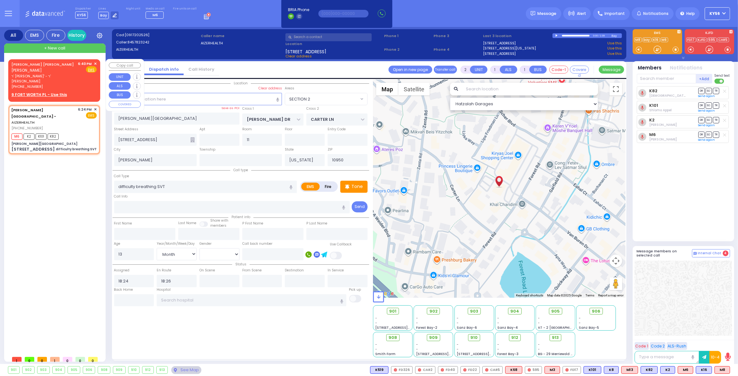
drag, startPoint x: 48, startPoint y: 74, endPoint x: 52, endPoint y: 68, distance: 7.2
click at [49, 72] on div "YESHAYA JOEL POLLAK ישעי' יואל פאלאק ר' חיים ארי' - ר' משה אהרן רייך (845) 774-…" at bounding box center [43, 75] width 65 height 28
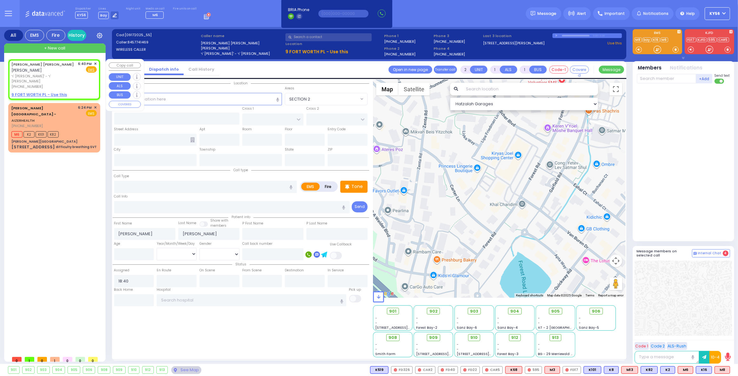
click at [94, 62] on span "✕" at bounding box center [95, 63] width 3 height 5
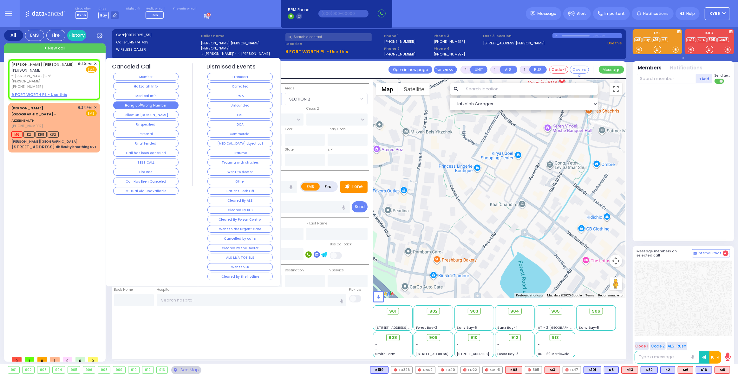
click at [140, 102] on button "Hang up/Wrong Number" at bounding box center [145, 105] width 65 height 8
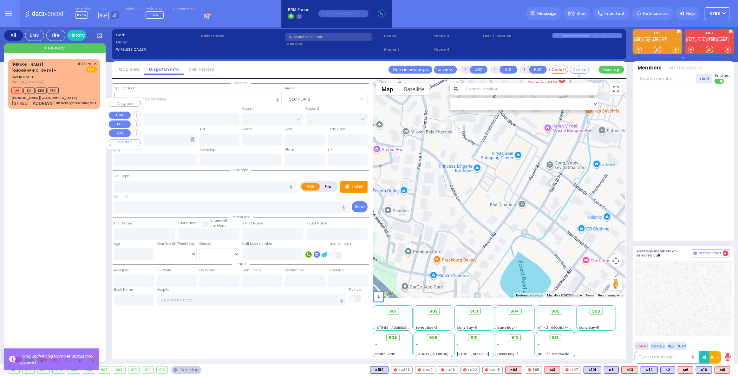
click at [75, 121] on div "Aizer Health Center - AIZERHEALTH (845) 782-3242 6:24 PM ✕" at bounding box center [55, 206] width 94 height 294
click at [67, 95] on div "Aizer Health Center" at bounding box center [53, 97] width 85 height 5
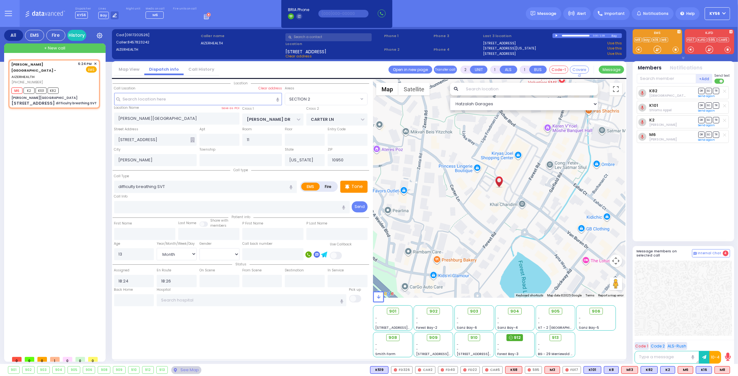
click at [511, 338] on icon at bounding box center [511, 338] width 4 height 4
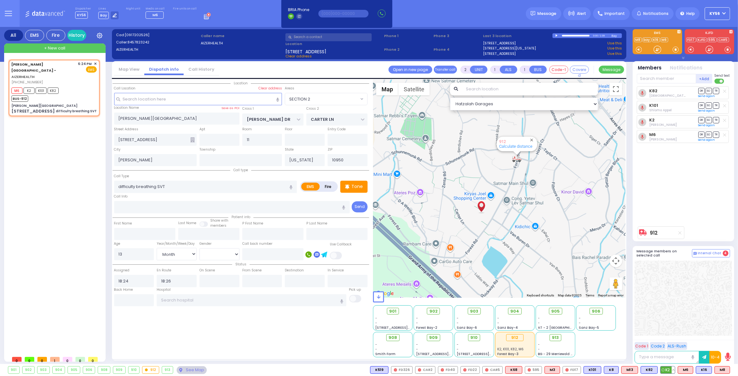
click at [674, 370] on button at bounding box center [672, 369] width 3 height 7
click at [670, 343] on icon at bounding box center [668, 342] width 7 height 7
click at [669, 332] on icon at bounding box center [668, 333] width 7 height 7
click at [670, 326] on icon at bounding box center [668, 324] width 7 height 7
click at [671, 316] on icon at bounding box center [668, 315] width 7 height 7
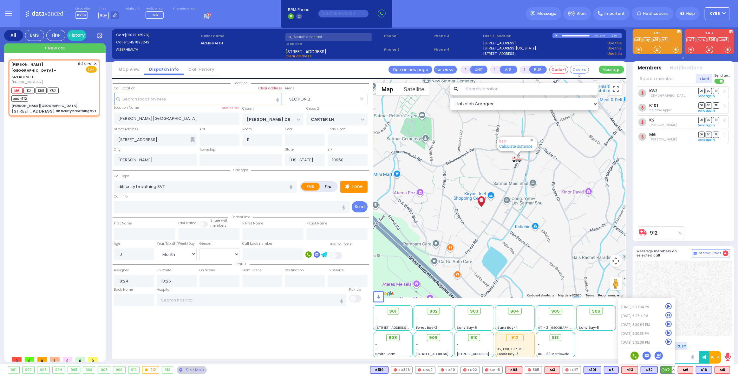
click at [671, 324] on icon at bounding box center [668, 324] width 7 height 7
click at [668, 333] on icon at bounding box center [668, 333] width 7 height 7
click at [668, 193] on div "K82 Shia Grunhut DR SO TR" at bounding box center [683, 154] width 94 height 137
click at [710, 369] on button at bounding box center [710, 369] width 3 height 7
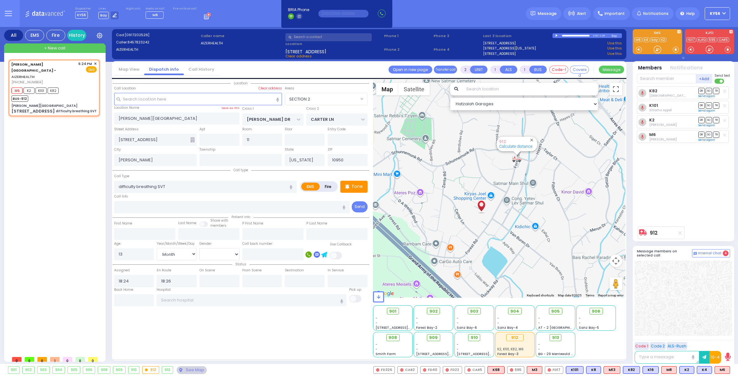
select select "SECTION 2"
select select "Month"
